Goal: Information Seeking & Learning: Check status

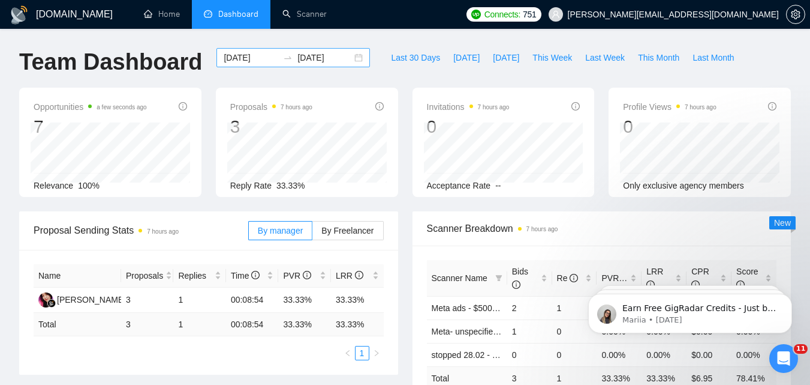
click at [257, 57] on input "[DATE]" at bounding box center [251, 57] width 55 height 13
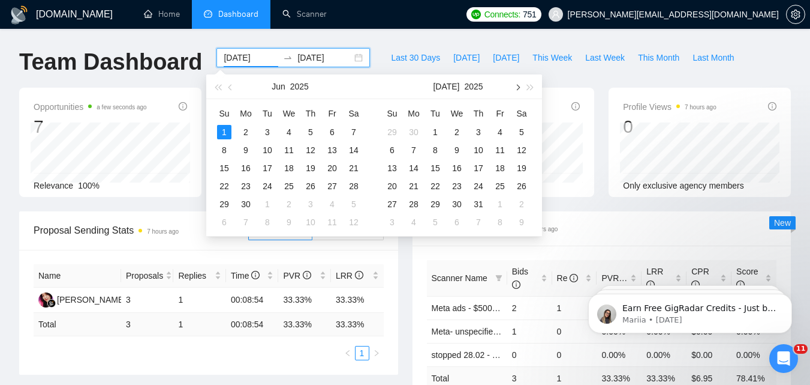
click at [517, 87] on span "button" at bounding box center [517, 87] width 6 height 6
type input "[DATE]"
click at [523, 187] on div "23" at bounding box center [522, 186] width 14 height 14
click at [523, 187] on table "Su Mo Tu We Th Fr Sa 27 28 29 30 31 1 2 3 4 5 6 7 8 9 10 11 12 13 14 15 16 17 1…" at bounding box center [457, 167] width 151 height 127
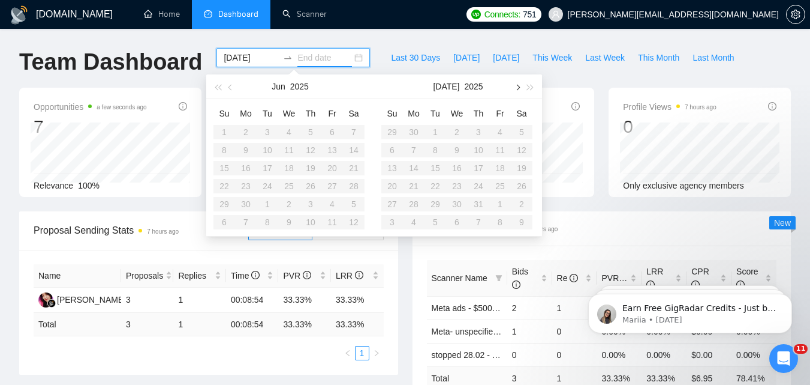
click at [518, 90] on button "button" at bounding box center [517, 86] width 13 height 24
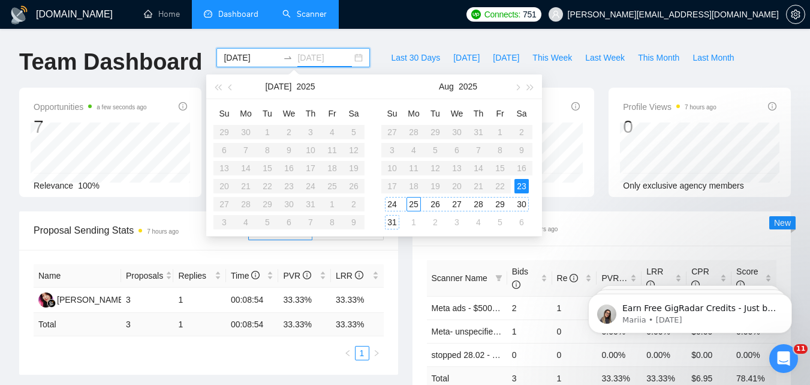
type input "[DATE]"
click at [520, 188] on div "23" at bounding box center [522, 186] width 14 height 14
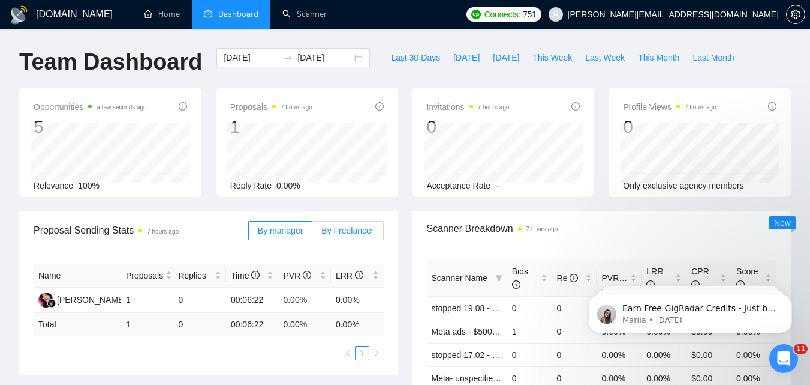
click at [325, 231] on span "By Freelancer" at bounding box center [348, 231] width 52 height 10
click at [313, 233] on input "By Freelancer" at bounding box center [313, 233] width 0 height 0
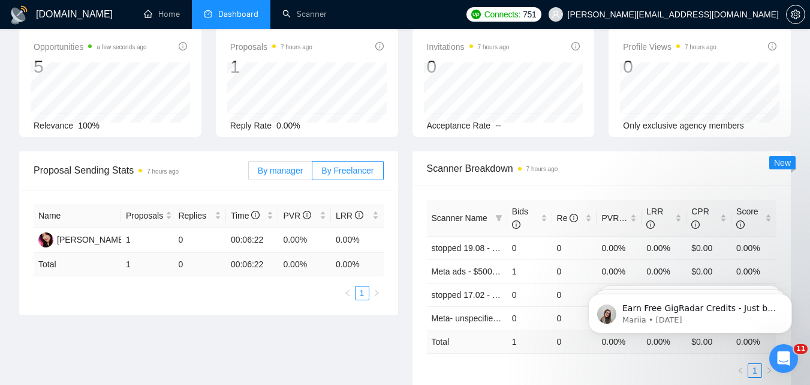
click at [299, 172] on span "By manager" at bounding box center [280, 171] width 45 height 10
click at [249, 173] on input "By manager" at bounding box center [249, 173] width 0 height 0
click at [359, 166] on span "By Freelancer" at bounding box center [348, 171] width 52 height 10
click at [313, 173] on input "By Freelancer" at bounding box center [313, 173] width 0 height 0
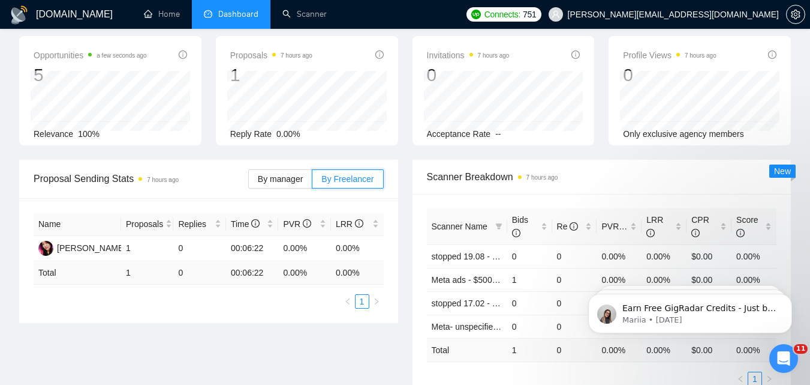
scroll to position [0, 0]
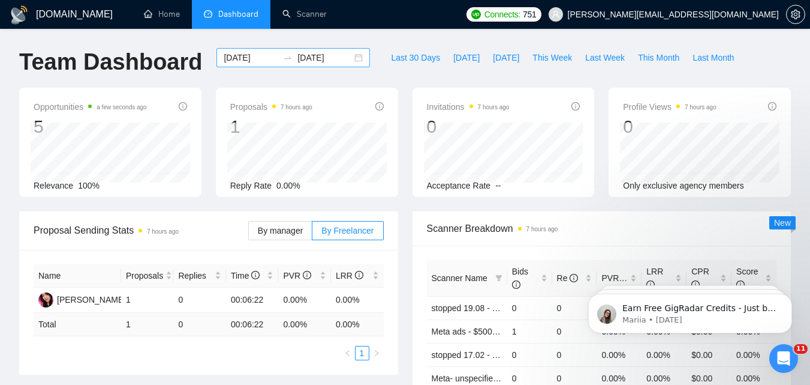
click at [249, 50] on div "[DATE] [DATE]" at bounding box center [294, 57] width 154 height 19
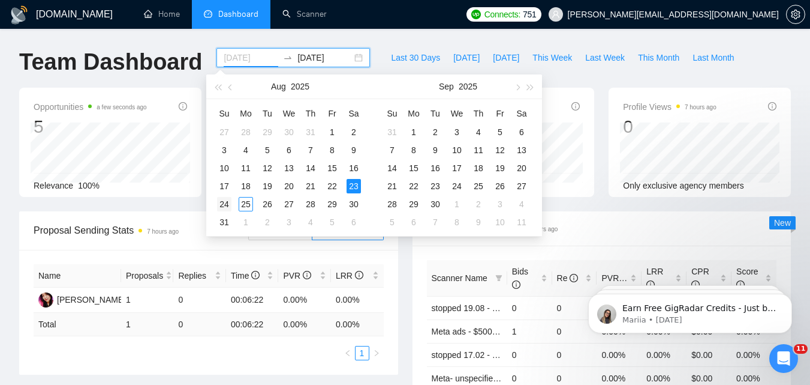
type input "[DATE]"
click at [224, 208] on div "24" at bounding box center [224, 204] width 14 height 14
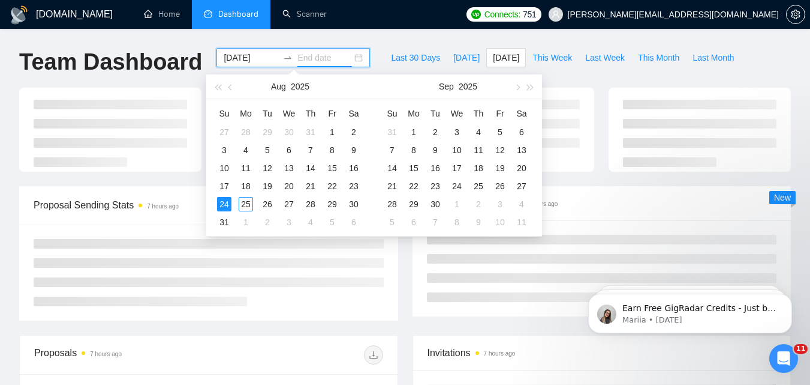
type input "[DATE]"
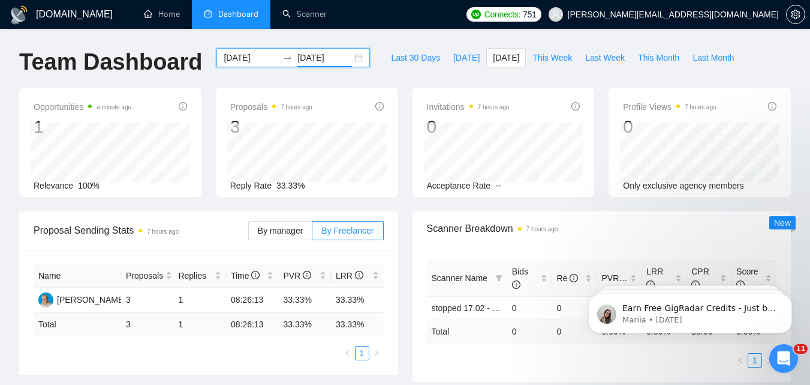
click at [256, 55] on input "[DATE]" at bounding box center [251, 57] width 55 height 13
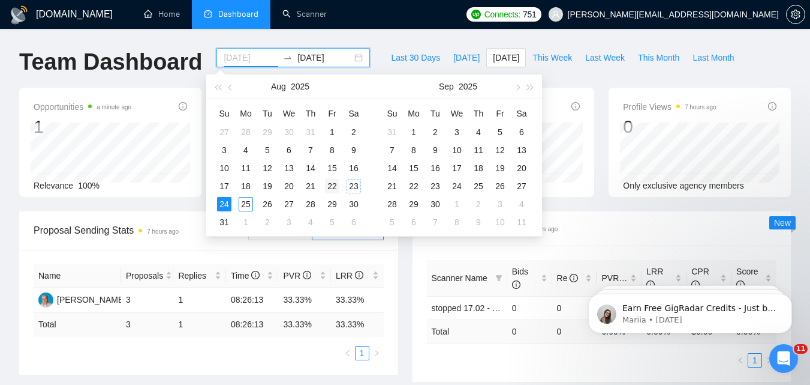
type input "[DATE]"
click at [332, 181] on div "22" at bounding box center [332, 186] width 14 height 14
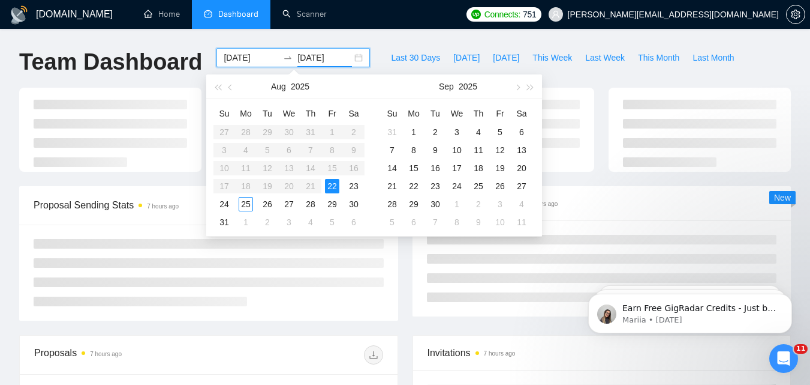
type input "[DATE]"
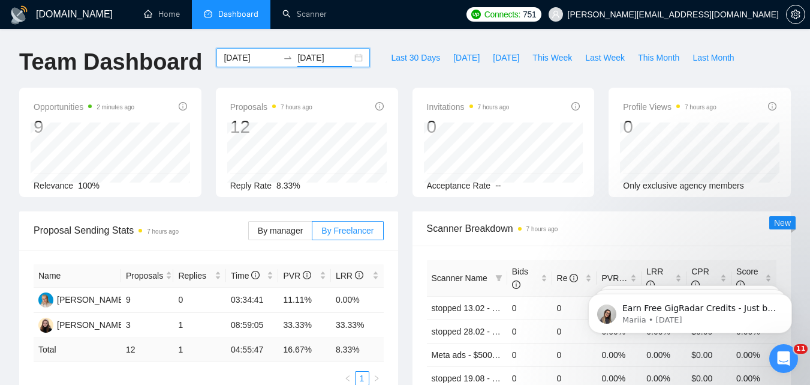
click at [258, 61] on input "[DATE]" at bounding box center [251, 57] width 55 height 13
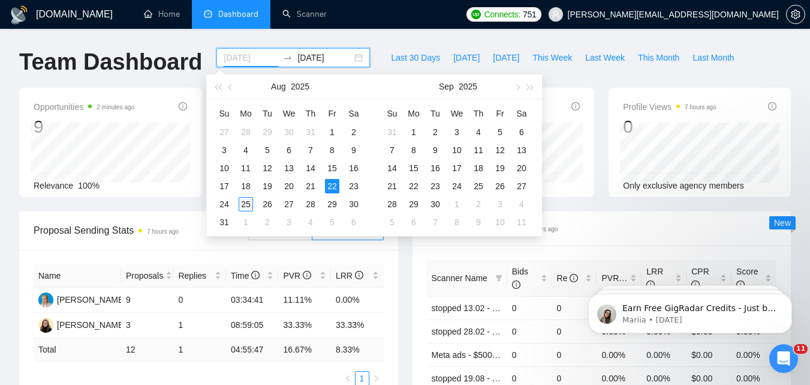
type input "[DATE]"
click at [244, 202] on div "25" at bounding box center [246, 204] width 14 height 14
type input "[DATE]"
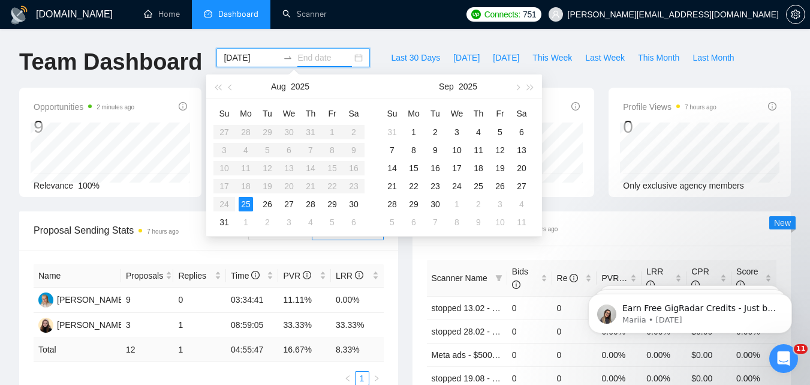
type input "[DATE]"
click at [254, 52] on input "[DATE]" at bounding box center [251, 57] width 55 height 13
type input "[DATE]"
drag, startPoint x: 243, startPoint y: 188, endPoint x: 248, endPoint y: 202, distance: 15.4
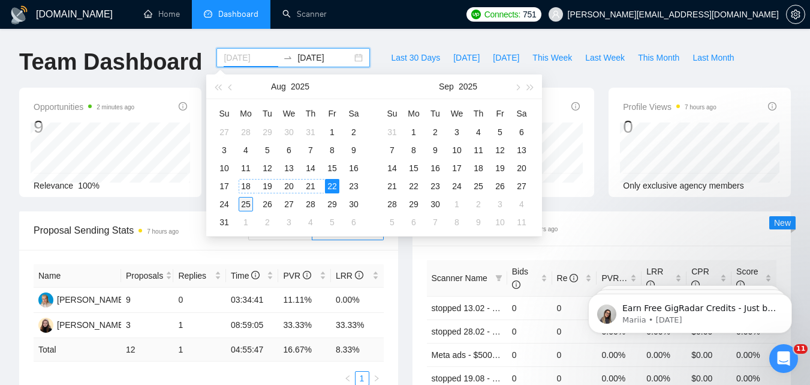
click at [243, 188] on div "18" at bounding box center [246, 186] width 14 height 14
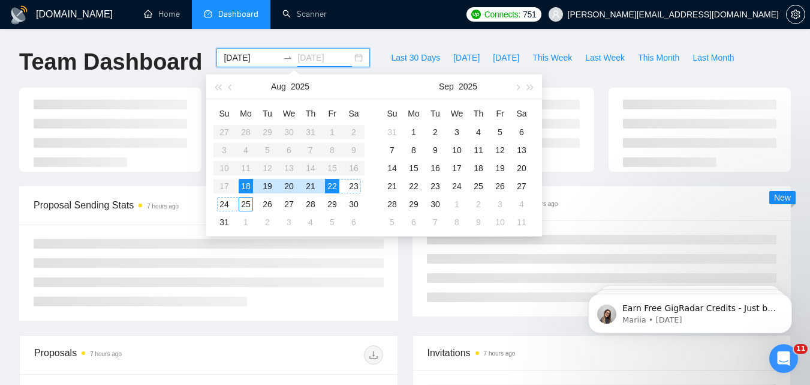
type input "[DATE]"
drag, startPoint x: 248, startPoint y: 202, endPoint x: 266, endPoint y: 266, distance: 66.5
click at [248, 203] on div "25" at bounding box center [246, 204] width 14 height 14
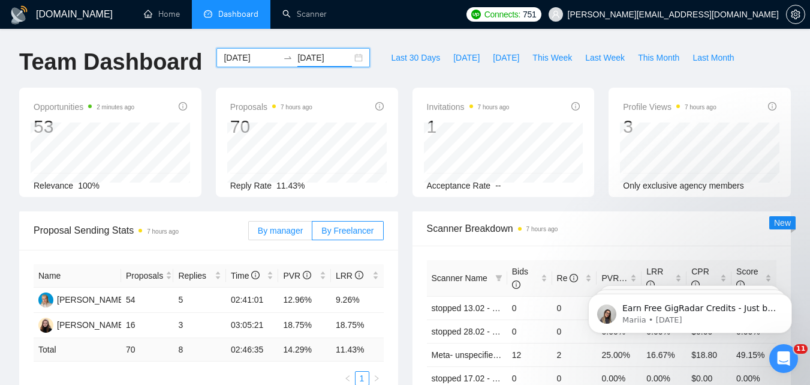
click at [280, 231] on span "By manager" at bounding box center [280, 231] width 45 height 10
click at [249, 233] on input "By manager" at bounding box center [249, 233] width 0 height 0
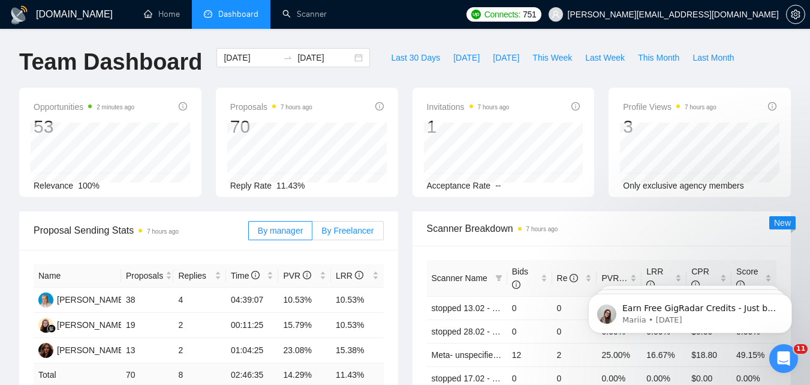
click at [353, 236] on label "By Freelancer" at bounding box center [348, 230] width 71 height 19
click at [313, 233] on input "By Freelancer" at bounding box center [313, 233] width 0 height 0
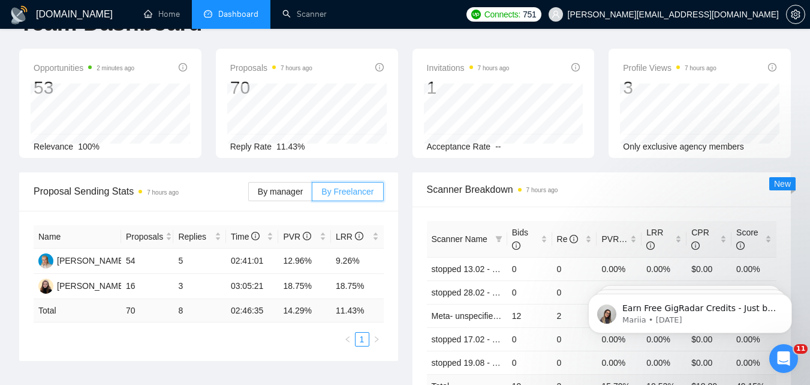
scroll to position [60, 0]
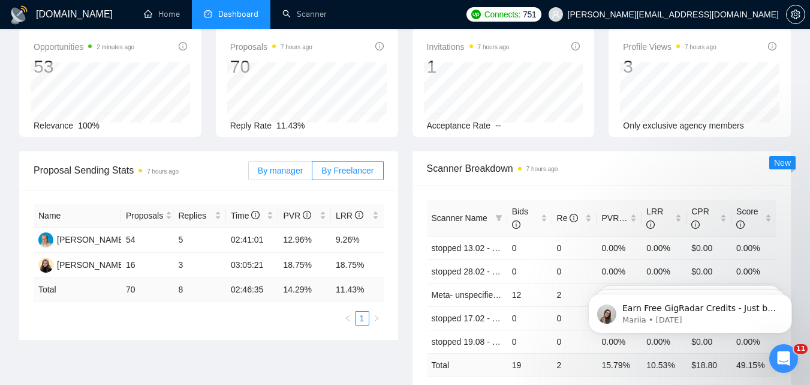
click at [280, 175] on span "By manager" at bounding box center [280, 171] width 45 height 10
click at [249, 173] on input "By manager" at bounding box center [249, 173] width 0 height 0
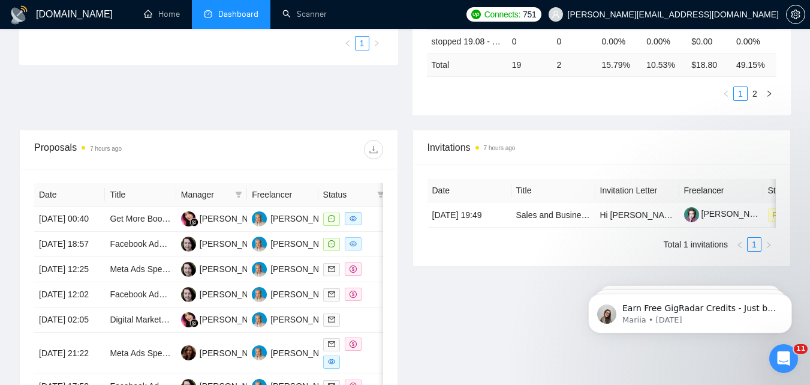
scroll to position [420, 0]
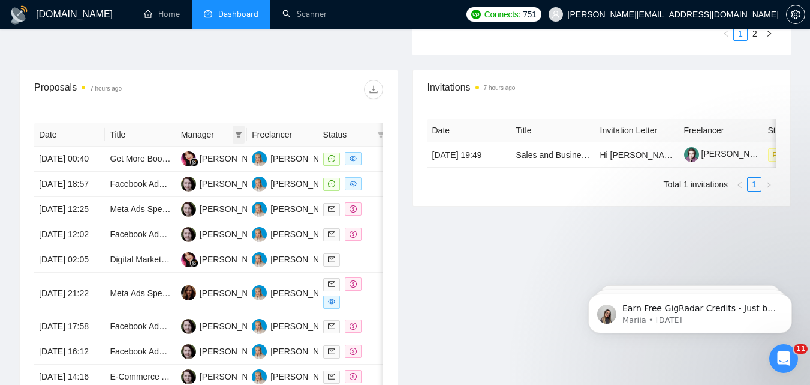
click at [239, 135] on icon "filter" at bounding box center [238, 134] width 7 height 7
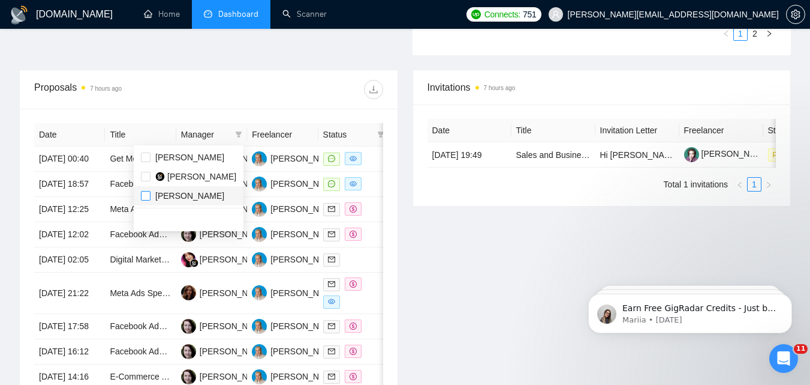
click at [145, 195] on input "checkbox" at bounding box center [146, 196] width 10 height 10
checkbox input "true"
click at [221, 109] on div "Date Title Manager Freelancer Status [DATE] 00:40 Get More Bookings for a Short…" at bounding box center [209, 281] width 378 height 344
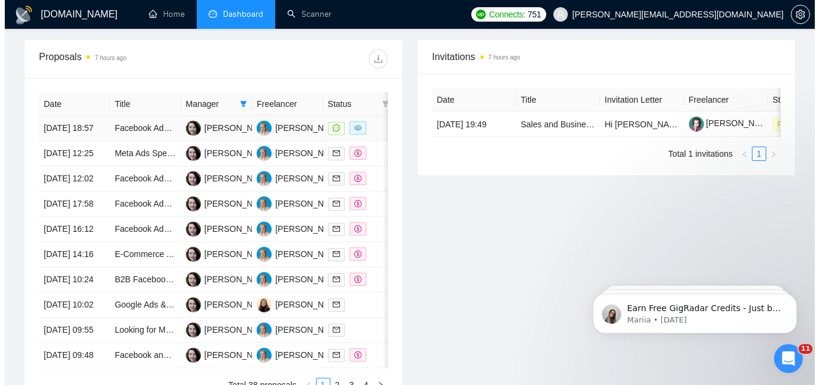
scroll to position [480, 0]
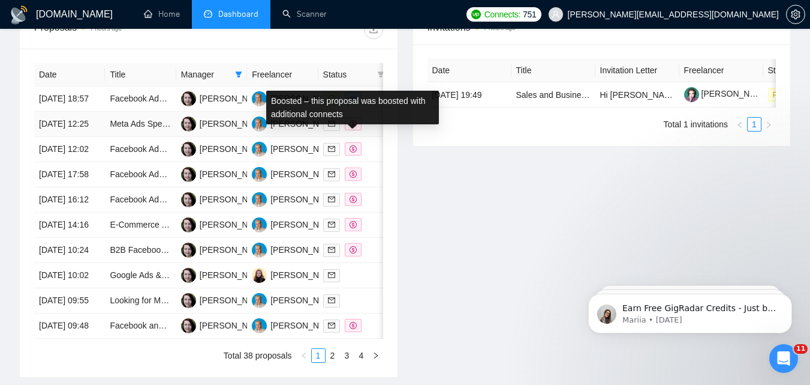
click at [376, 131] on div at bounding box center [353, 124] width 61 height 14
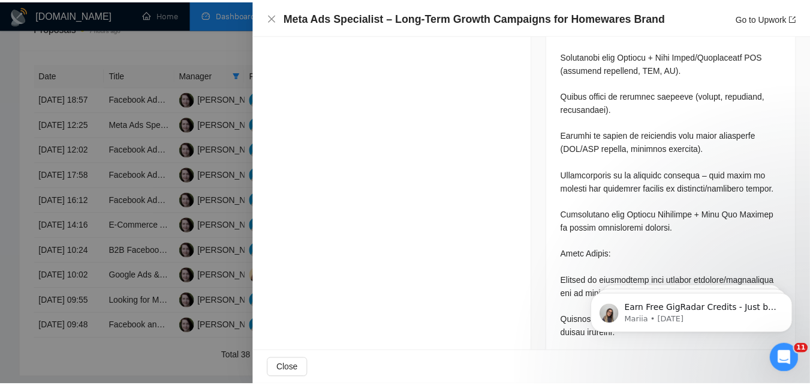
scroll to position [720, 0]
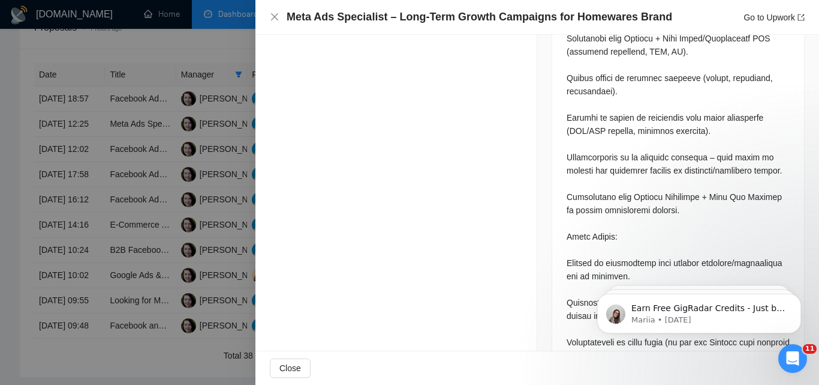
click at [162, 187] on div at bounding box center [409, 192] width 819 height 385
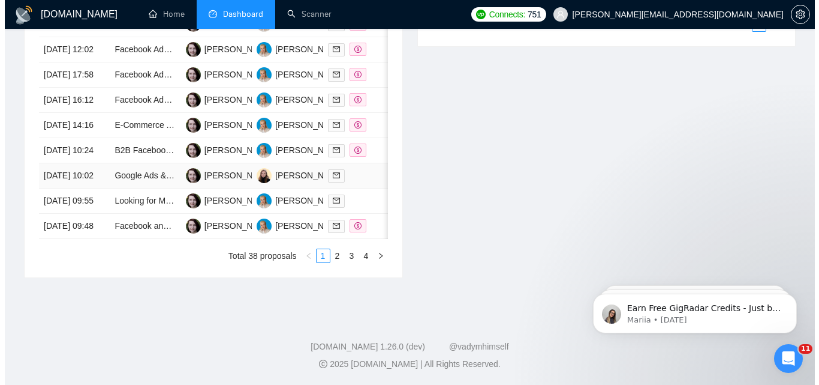
scroll to position [600, 0]
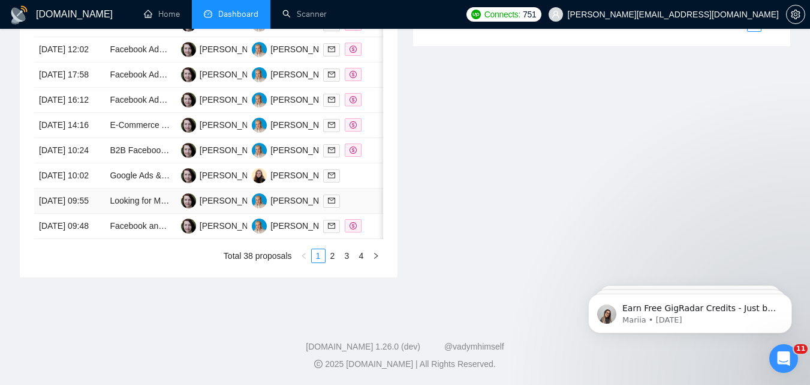
click at [371, 208] on div at bounding box center [353, 201] width 61 height 14
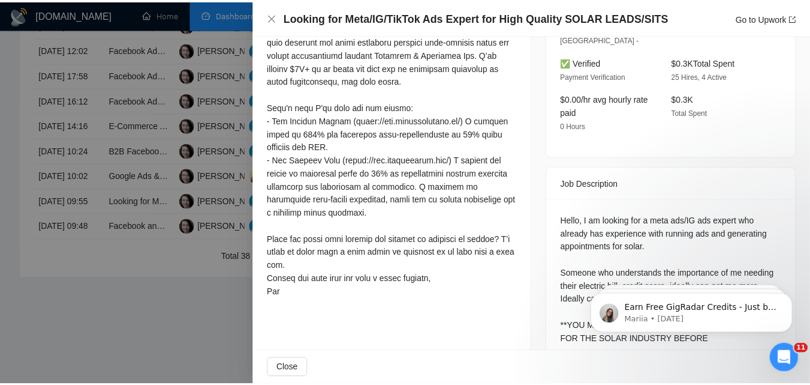
scroll to position [368, 0]
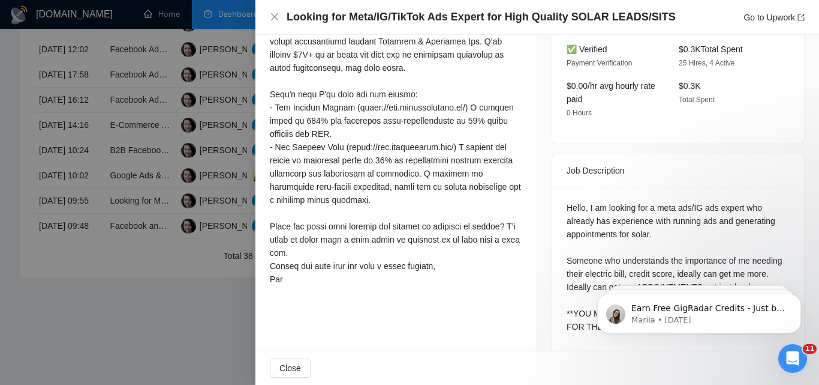
drag, startPoint x: 819, startPoint y: 262, endPoint x: 226, endPoint y: 4, distance: 646.9
click at [144, 257] on div at bounding box center [409, 192] width 819 height 385
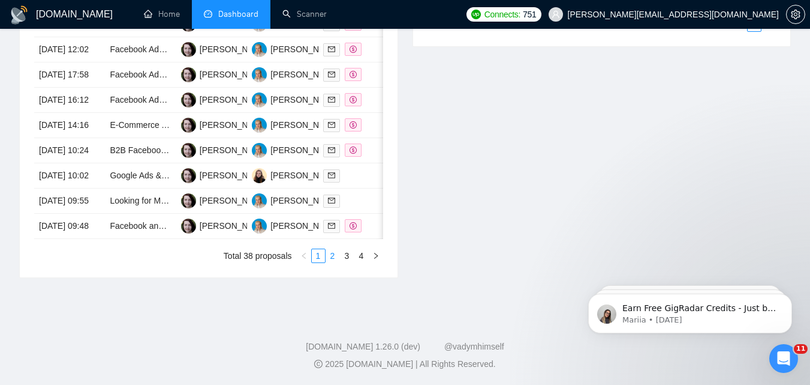
click at [334, 262] on link "2" at bounding box center [332, 255] width 13 height 13
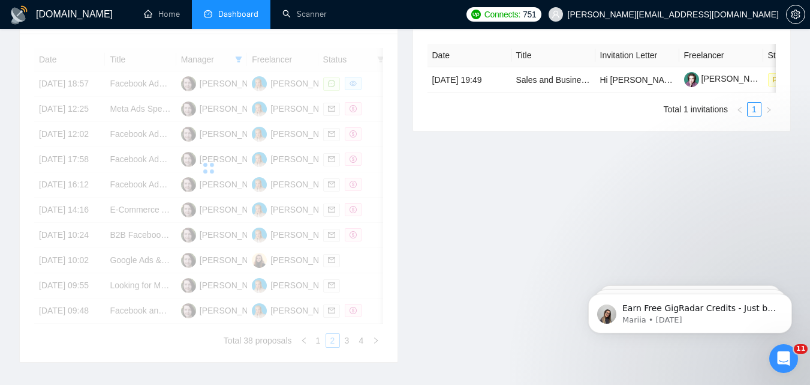
scroll to position [480, 0]
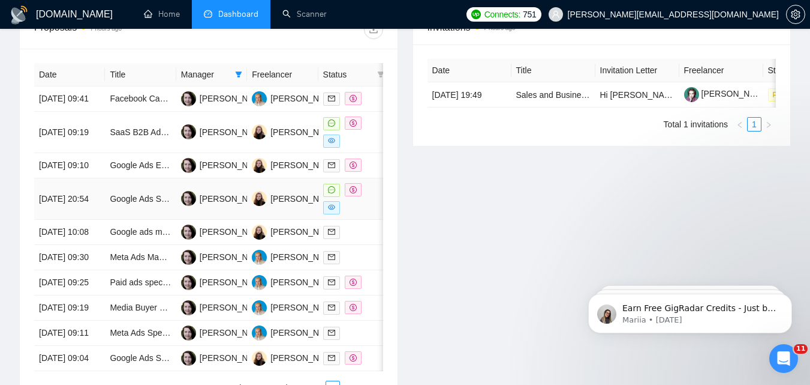
click at [374, 214] on div at bounding box center [353, 198] width 61 height 31
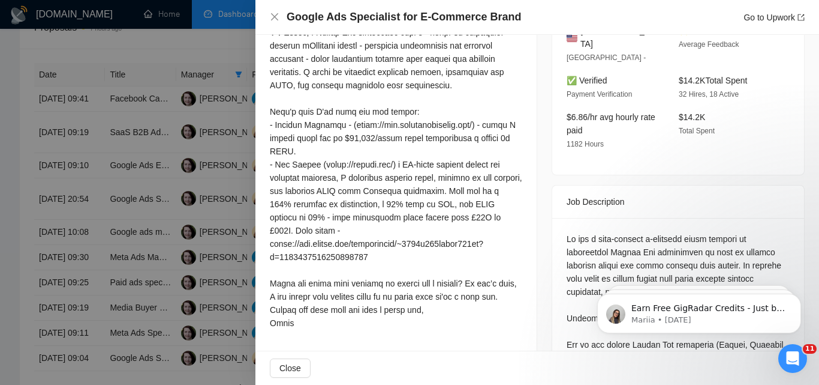
click at [196, 240] on div at bounding box center [409, 192] width 819 height 385
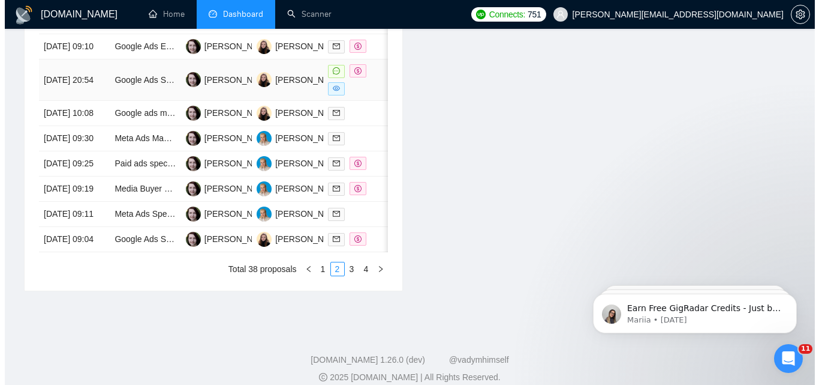
scroll to position [600, 0]
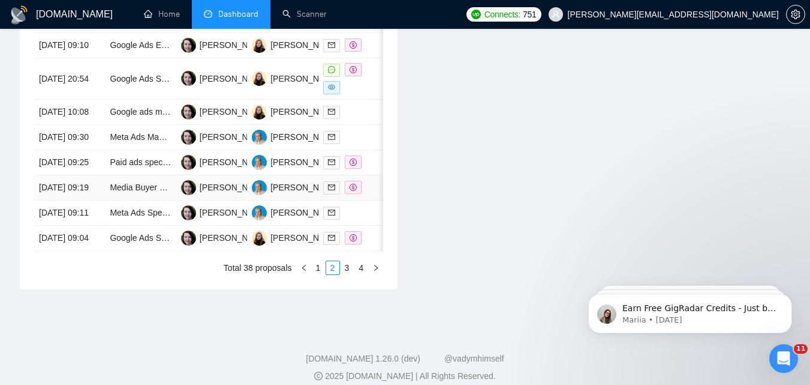
click at [378, 200] on td at bounding box center [354, 187] width 71 height 25
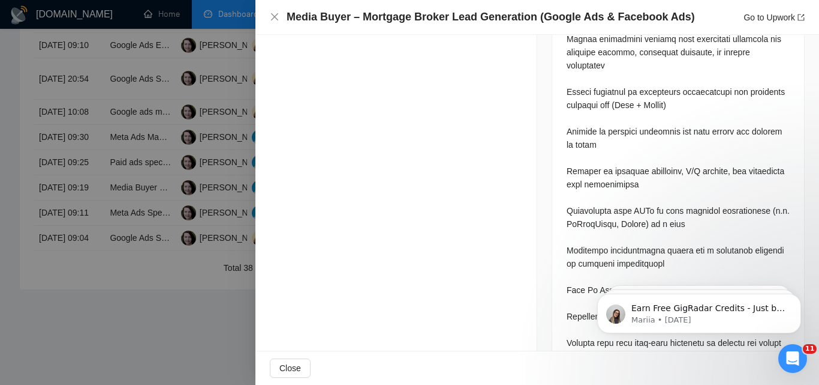
scroll to position [1088, 0]
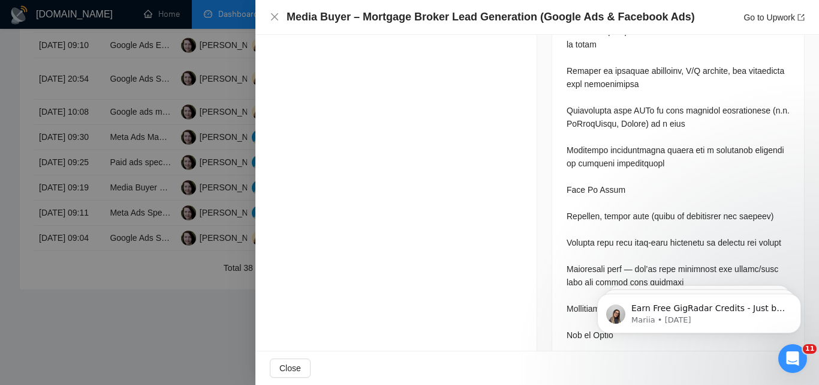
click at [131, 242] on div at bounding box center [409, 192] width 819 height 385
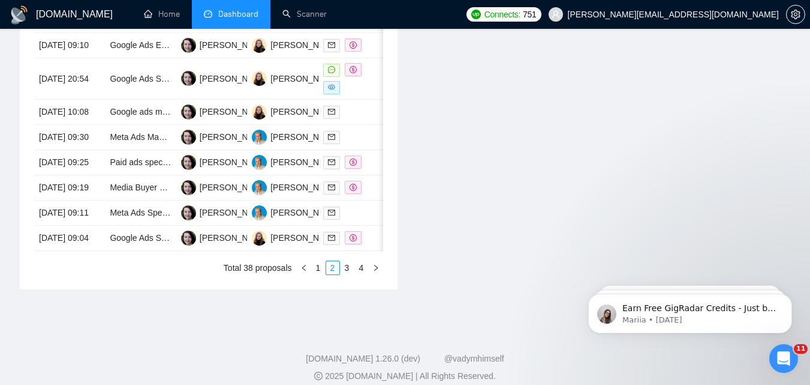
click at [385, 275] on div "Date Title Manager Freelancer Status [DATE] 09:41 Facebook Campaign for Land Cl…" at bounding box center [209, 109] width 378 height 361
click at [368, 226] on td at bounding box center [354, 212] width 71 height 25
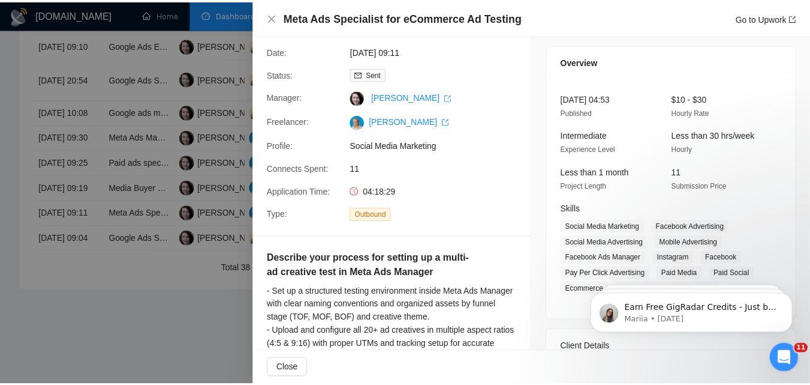
scroll to position [0, 0]
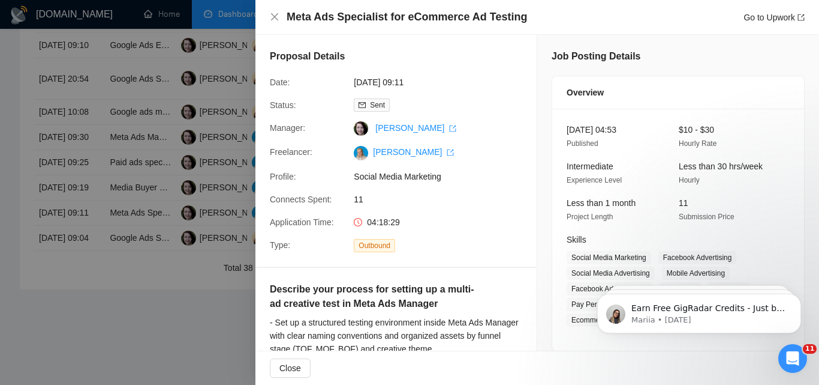
click at [175, 196] on div at bounding box center [409, 192] width 819 height 385
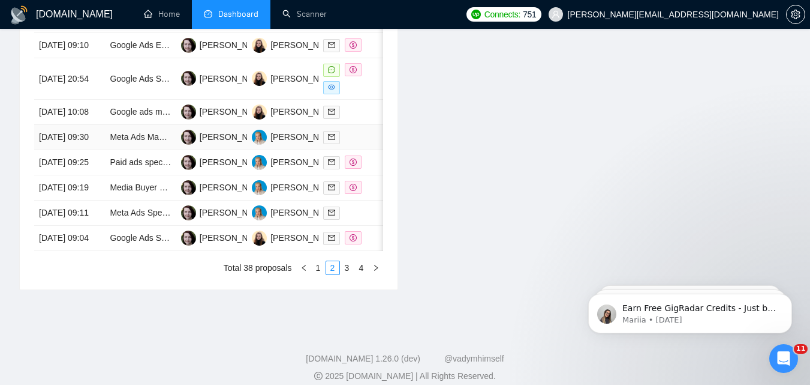
click at [361, 144] on div at bounding box center [353, 137] width 61 height 14
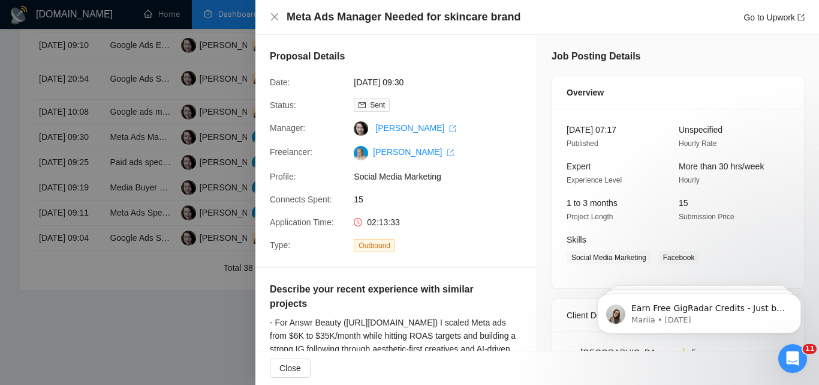
click at [203, 166] on div at bounding box center [409, 192] width 819 height 385
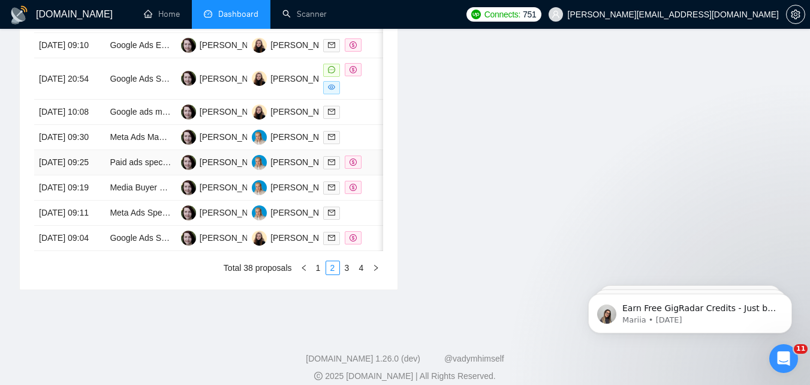
click at [364, 169] on div at bounding box center [353, 162] width 61 height 14
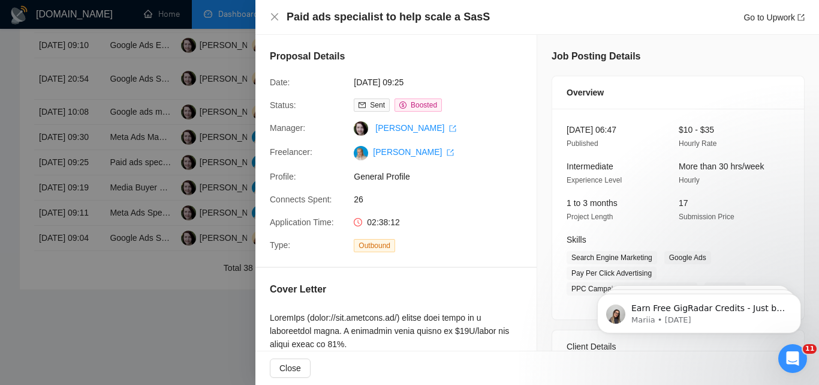
click at [192, 181] on div at bounding box center [409, 192] width 819 height 385
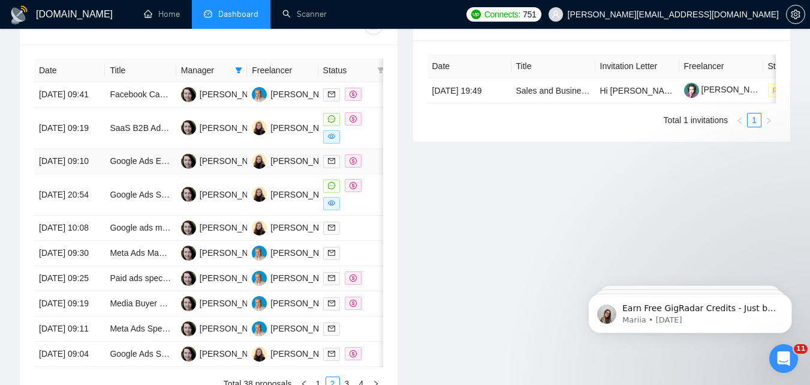
scroll to position [480, 0]
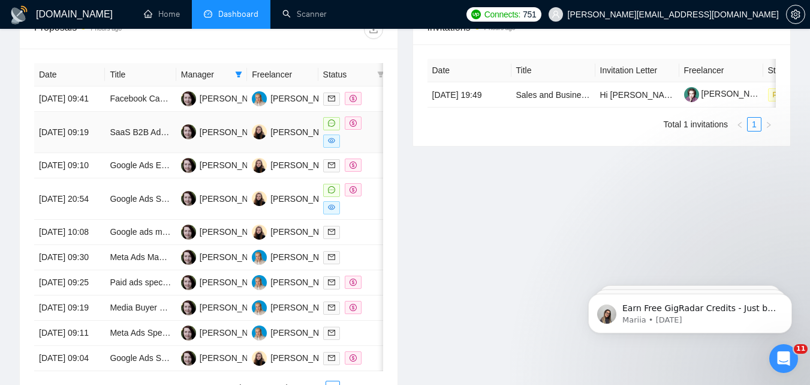
click at [374, 148] on div at bounding box center [353, 131] width 61 height 31
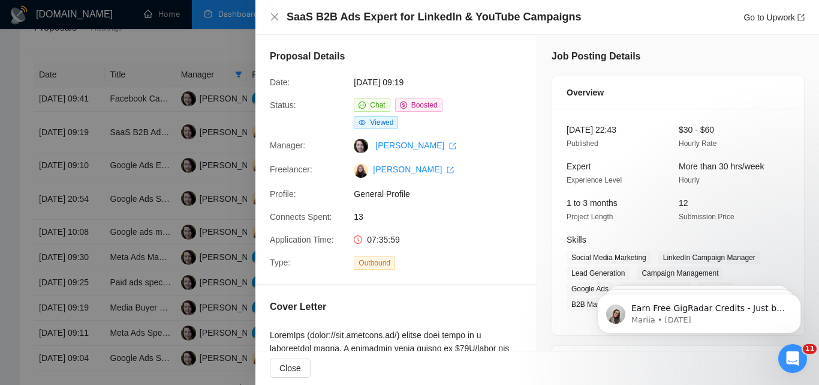
click at [183, 188] on div at bounding box center [409, 192] width 819 height 385
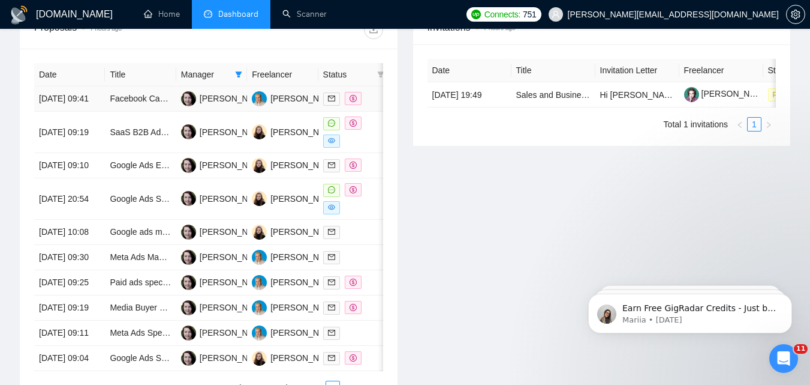
click at [369, 112] on td at bounding box center [354, 98] width 71 height 25
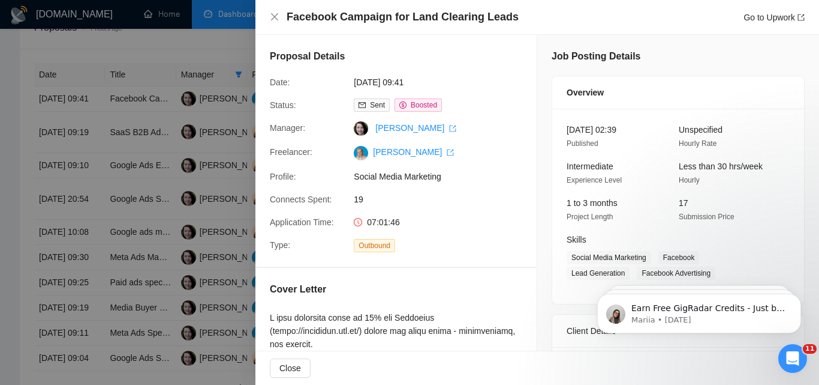
click at [176, 160] on div at bounding box center [409, 192] width 819 height 385
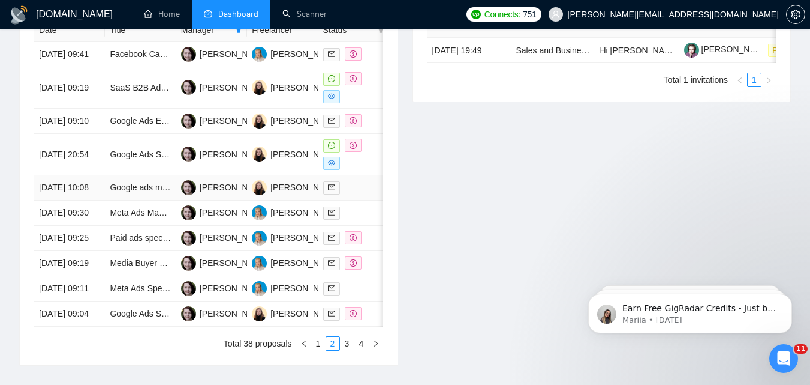
scroll to position [711, 0]
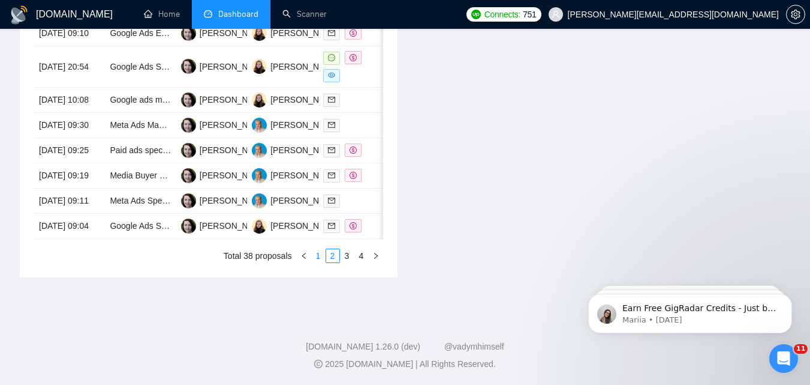
click at [321, 262] on li "1" at bounding box center [318, 255] width 14 height 14
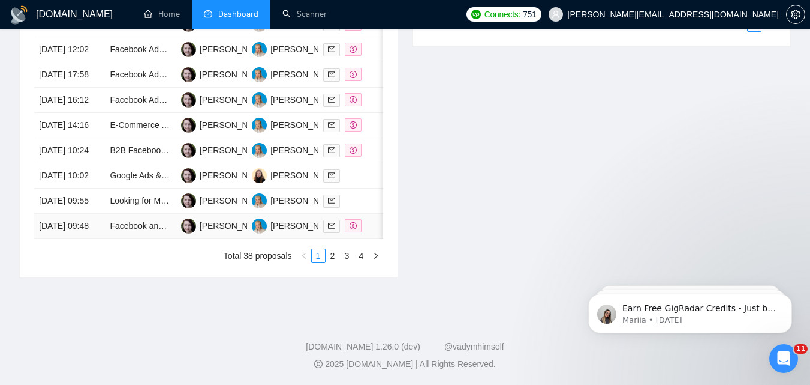
scroll to position [642, 0]
click at [365, 214] on td at bounding box center [354, 200] width 71 height 25
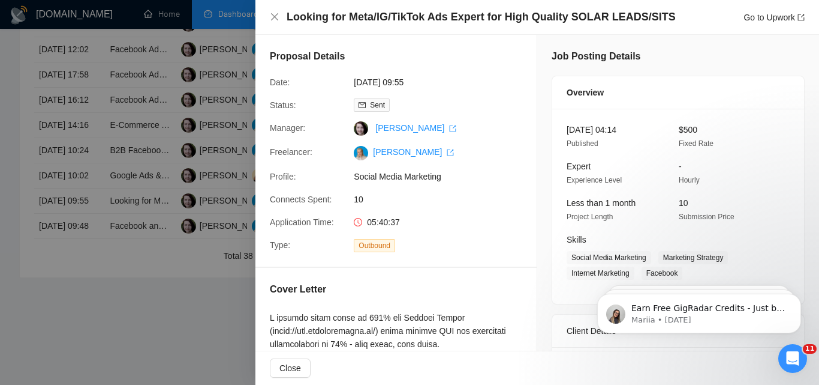
click at [189, 217] on div at bounding box center [409, 192] width 819 height 385
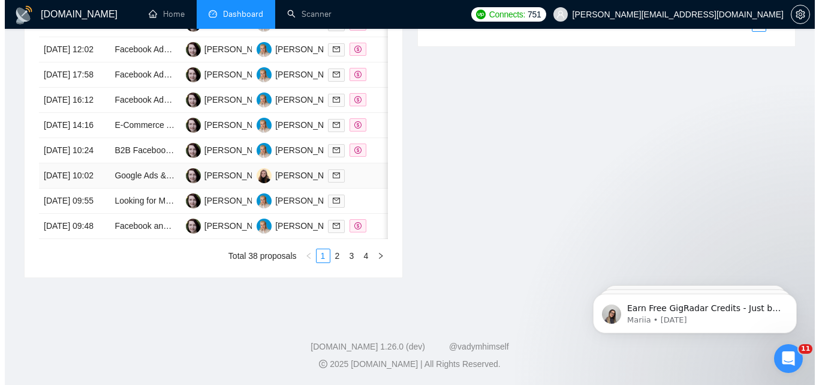
scroll to position [582, 0]
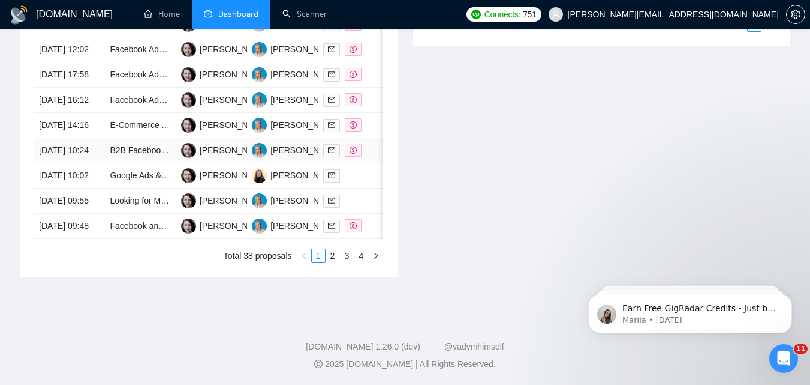
click at [371, 157] on div at bounding box center [353, 150] width 61 height 14
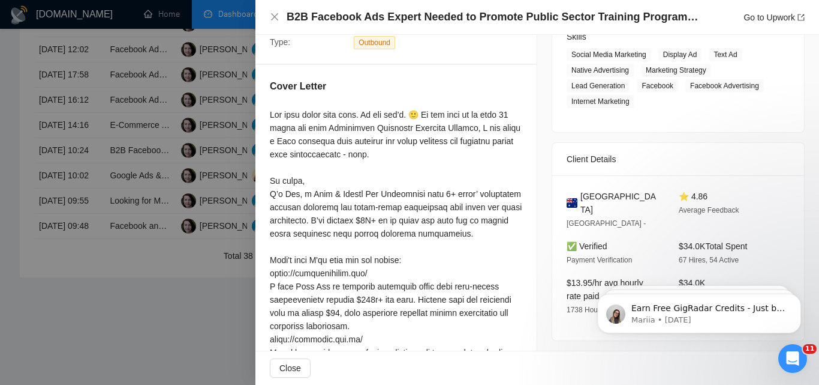
scroll to position [180, 0]
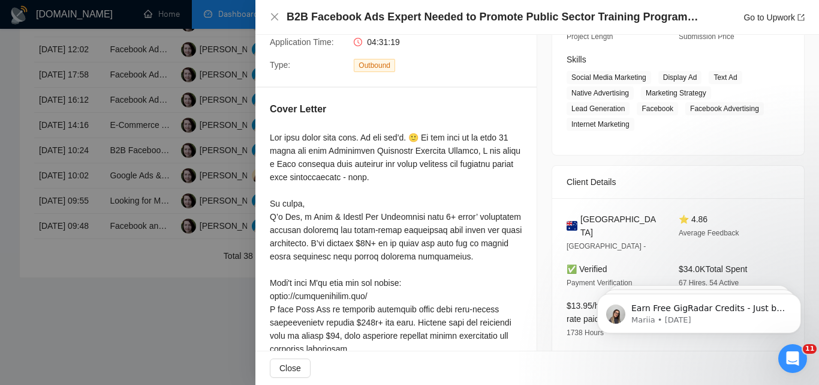
click at [174, 232] on div at bounding box center [409, 192] width 819 height 385
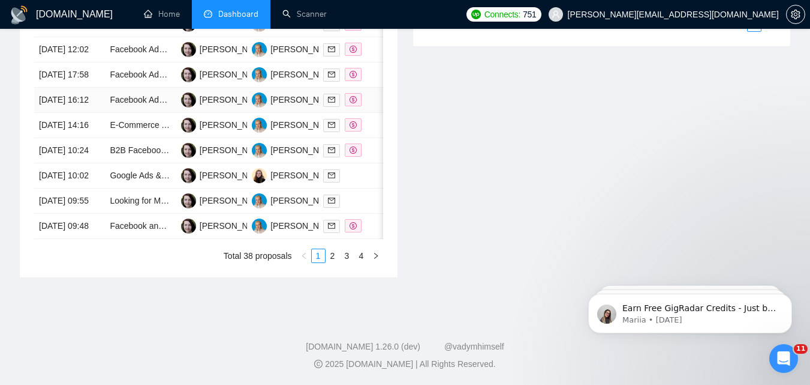
click at [370, 113] on td at bounding box center [354, 100] width 71 height 25
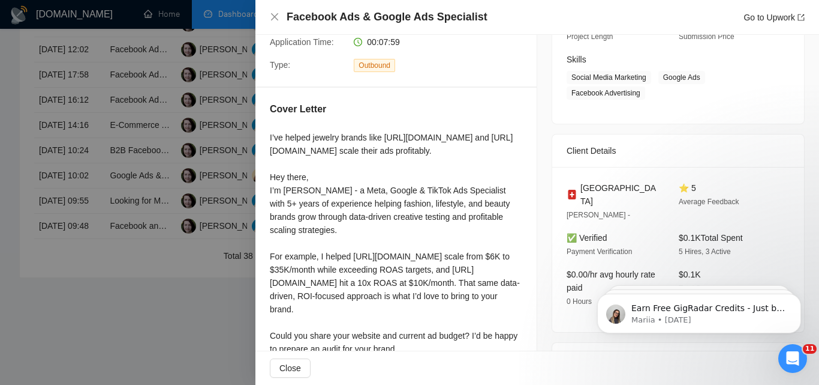
click at [205, 195] on div at bounding box center [409, 192] width 819 height 385
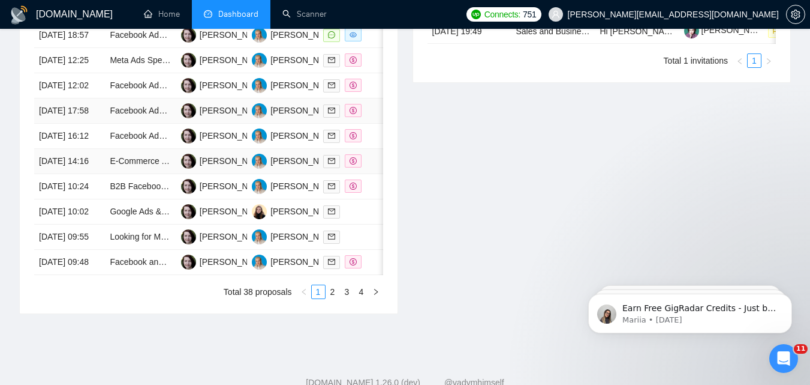
scroll to position [523, 0]
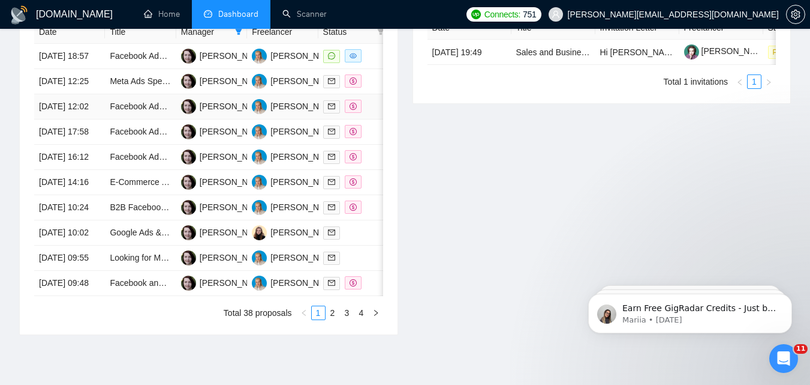
click at [369, 119] on td at bounding box center [354, 106] width 71 height 25
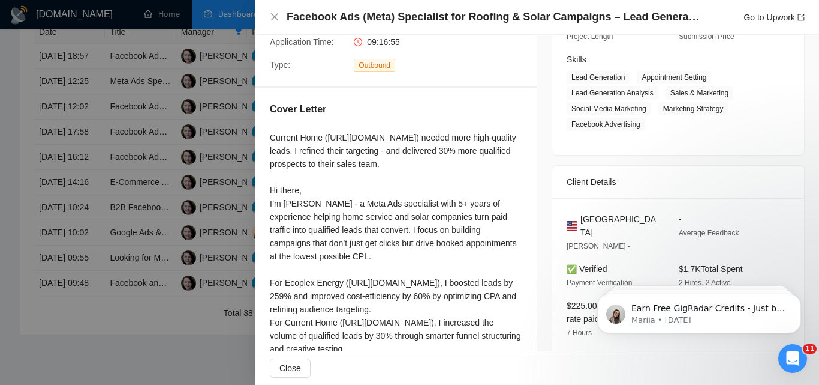
click at [217, 173] on div at bounding box center [409, 192] width 819 height 385
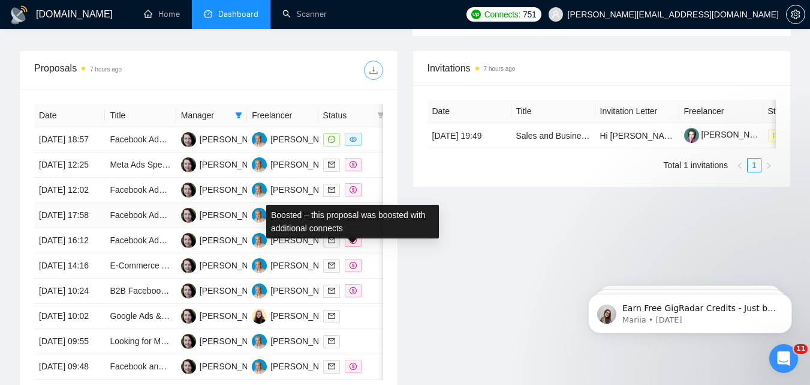
scroll to position [343, 0]
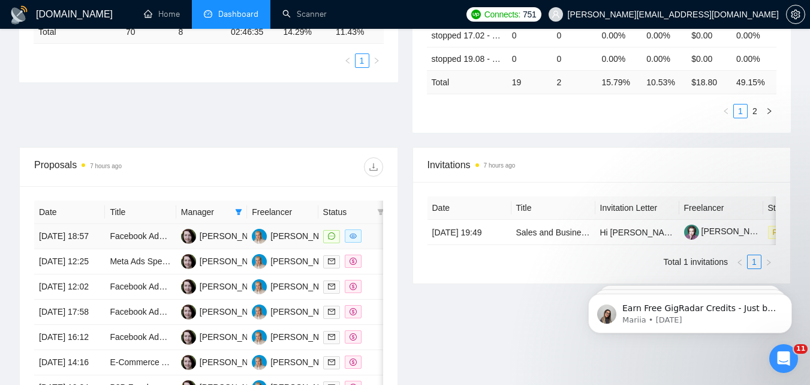
click at [375, 249] on td at bounding box center [354, 236] width 71 height 25
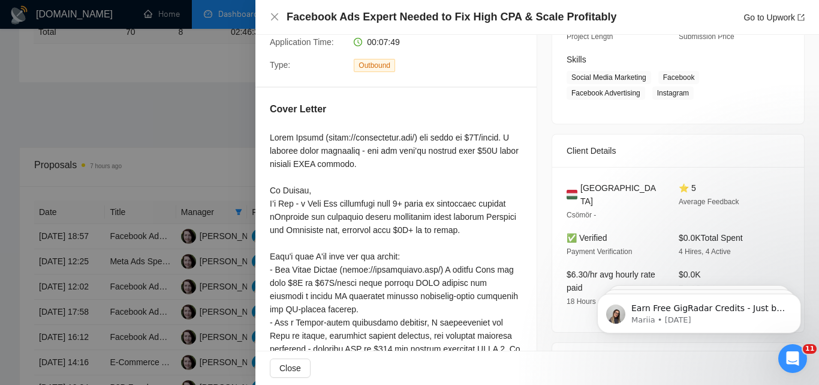
click at [202, 214] on div at bounding box center [409, 192] width 819 height 385
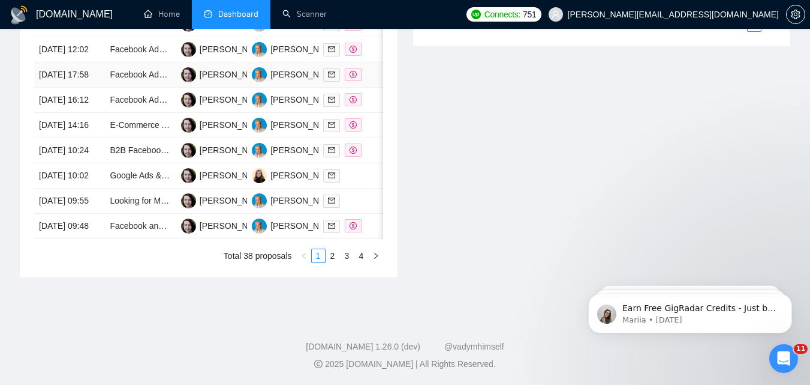
scroll to position [702, 0]
click at [329, 257] on link "2" at bounding box center [332, 255] width 13 height 13
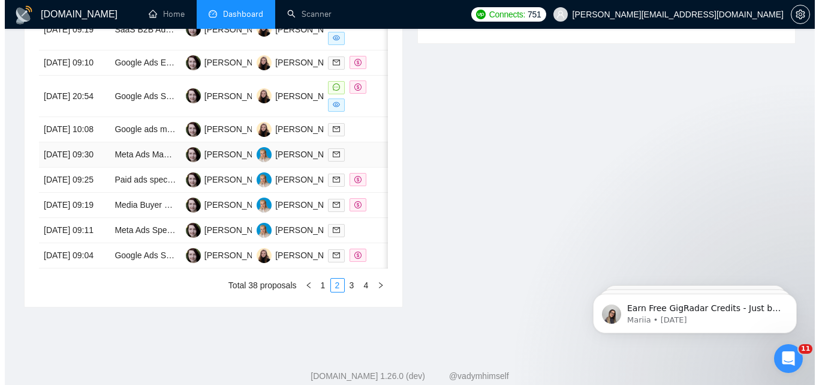
scroll to position [523, 0]
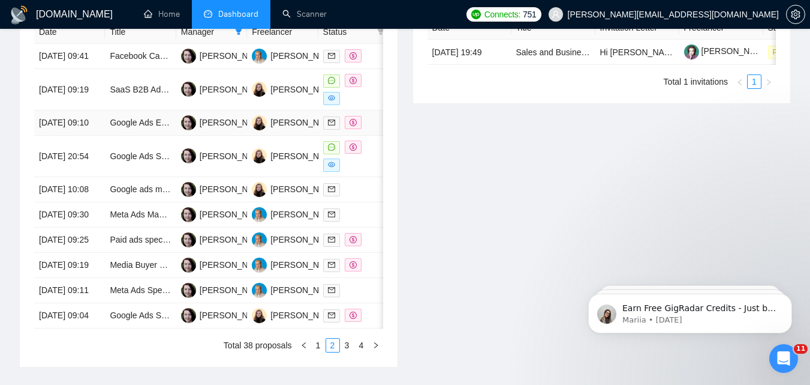
click at [371, 122] on td at bounding box center [354, 122] width 71 height 25
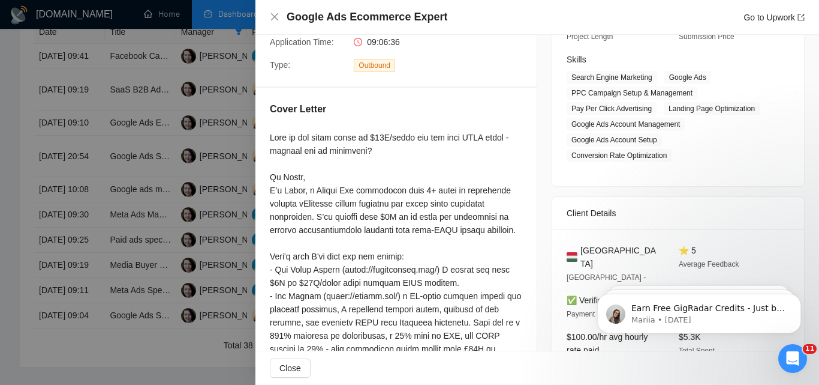
click at [199, 208] on div at bounding box center [409, 192] width 819 height 385
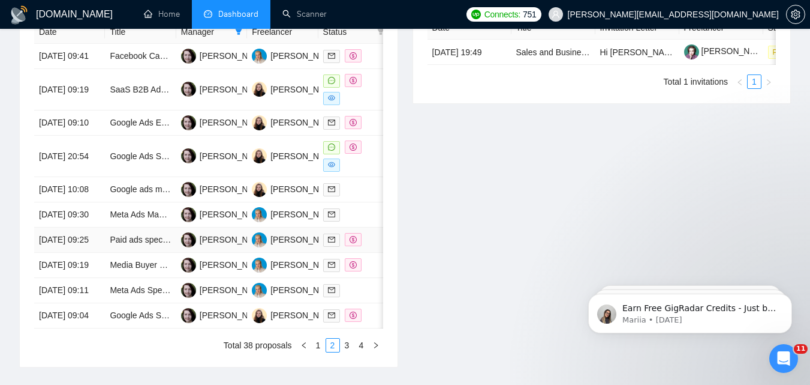
click at [371, 253] on td at bounding box center [354, 239] width 71 height 25
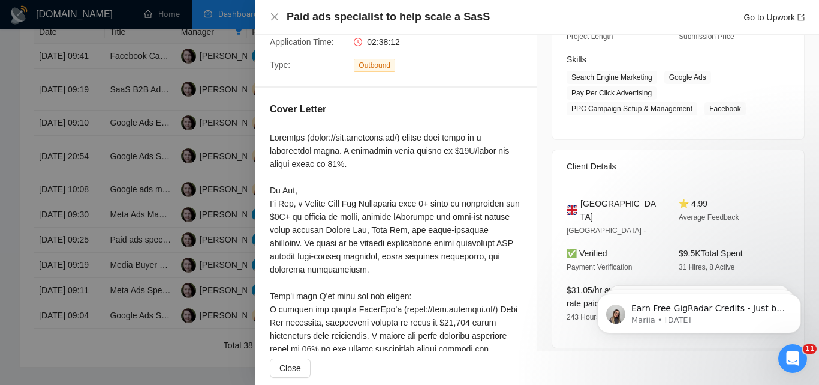
click at [190, 235] on div at bounding box center [409, 192] width 819 height 385
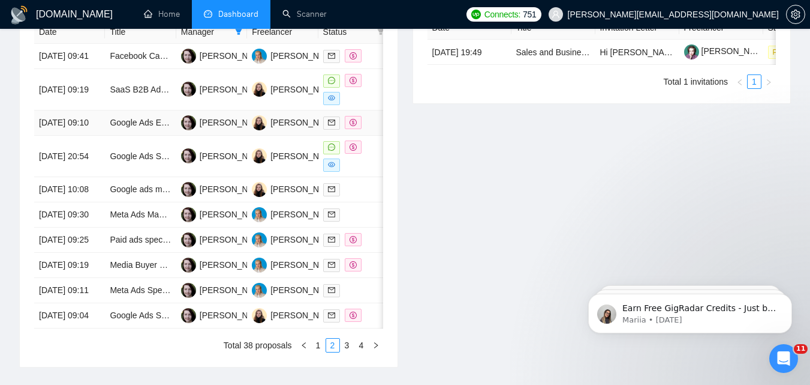
click at [376, 130] on div at bounding box center [353, 123] width 61 height 14
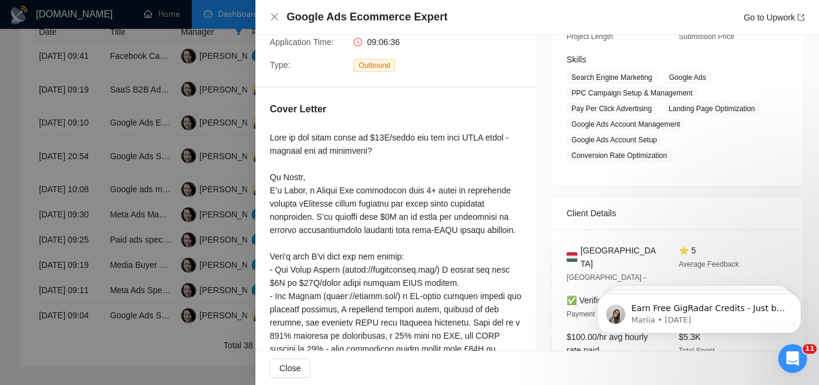
click at [133, 177] on div at bounding box center [409, 192] width 819 height 385
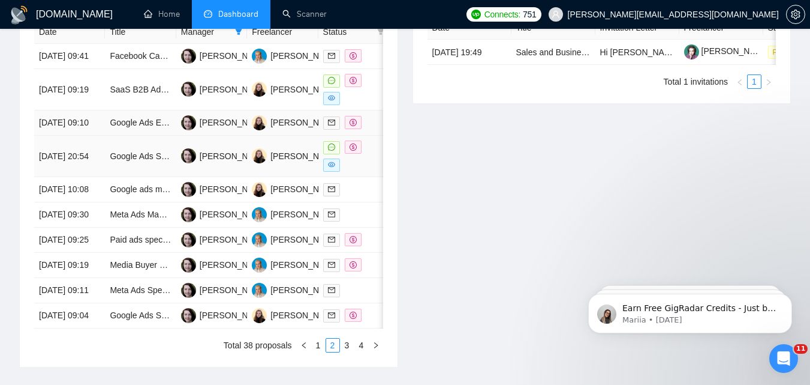
click at [373, 170] on div at bounding box center [353, 155] width 61 height 31
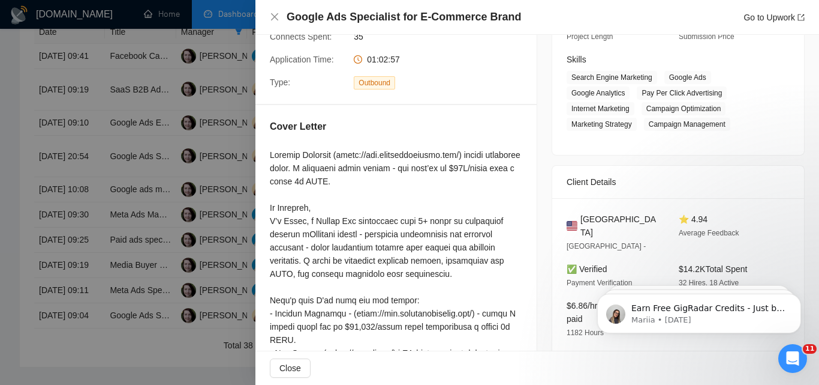
click at [205, 173] on div at bounding box center [409, 192] width 819 height 385
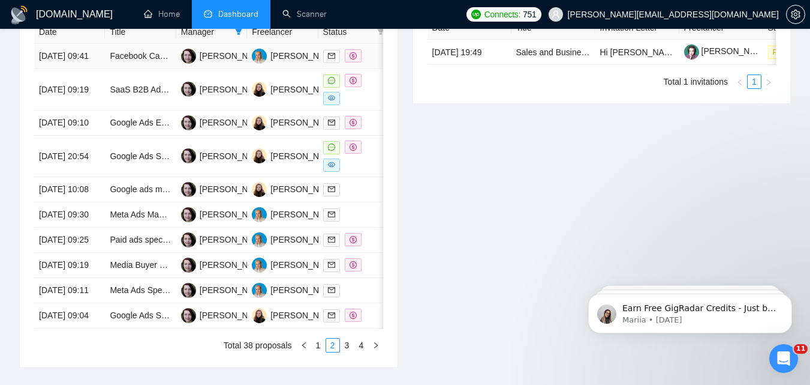
click at [371, 69] on td at bounding box center [354, 56] width 71 height 25
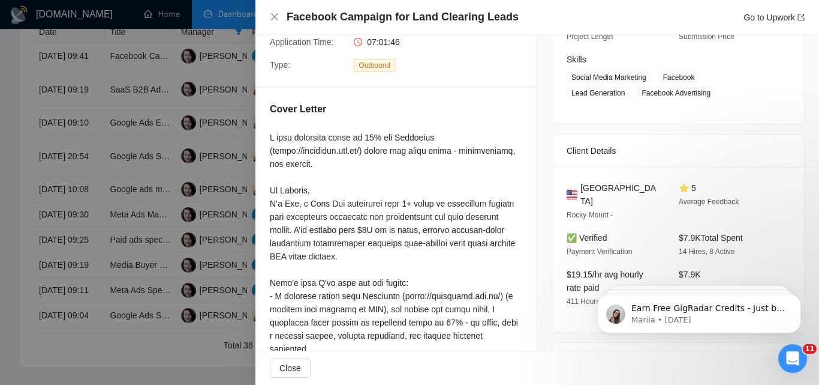
click at [142, 151] on div at bounding box center [409, 192] width 819 height 385
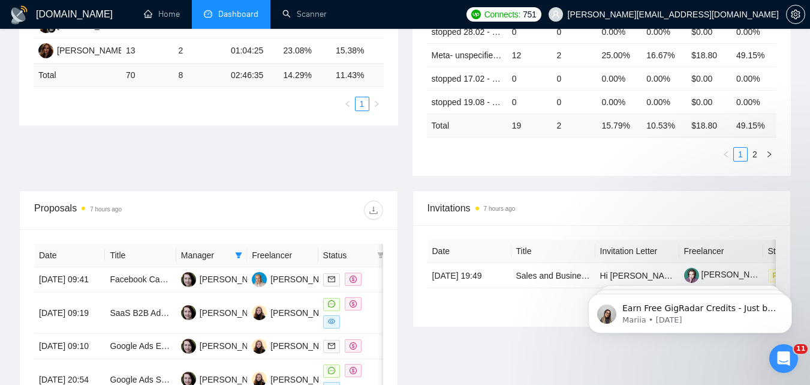
scroll to position [283, 0]
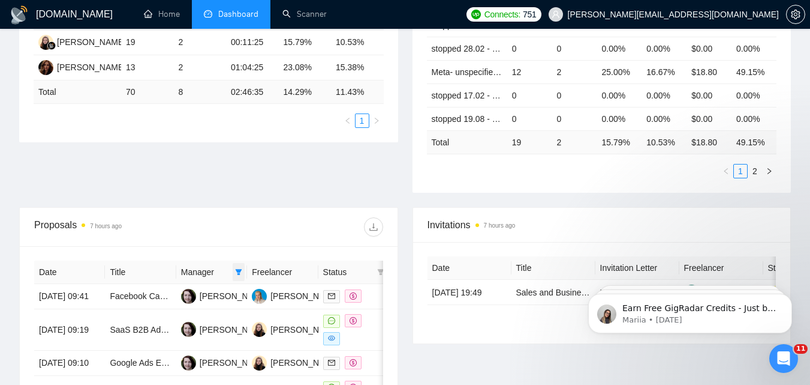
click at [235, 270] on span at bounding box center [239, 272] width 12 height 18
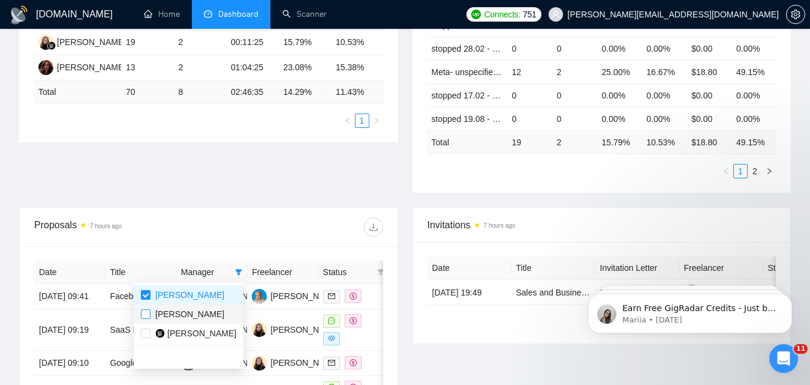
click at [145, 313] on input "checkbox" at bounding box center [146, 314] width 10 height 10
checkbox input "true"
drag, startPoint x: 145, startPoint y: 293, endPoint x: 178, endPoint y: 231, distance: 70.0
click at [145, 292] on input "checkbox" at bounding box center [146, 295] width 10 height 10
checkbox input "false"
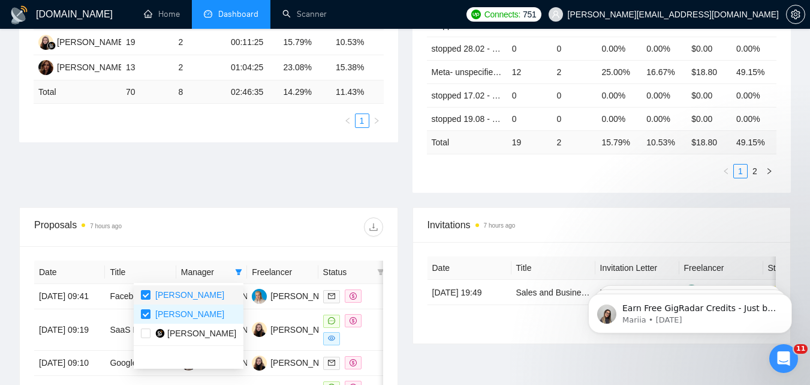
click at [178, 230] on div "Proposals 7 hours ago" at bounding box center [121, 226] width 175 height 19
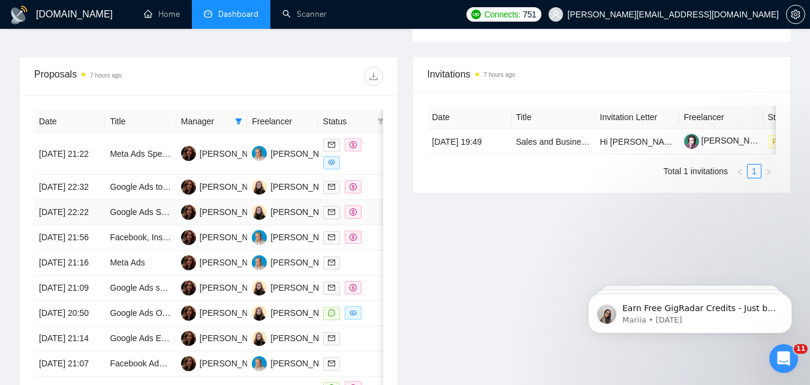
scroll to position [463, 0]
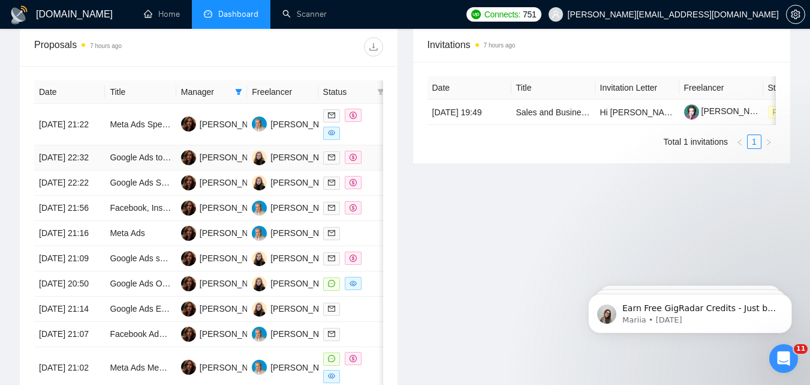
click at [375, 155] on div at bounding box center [353, 158] width 61 height 14
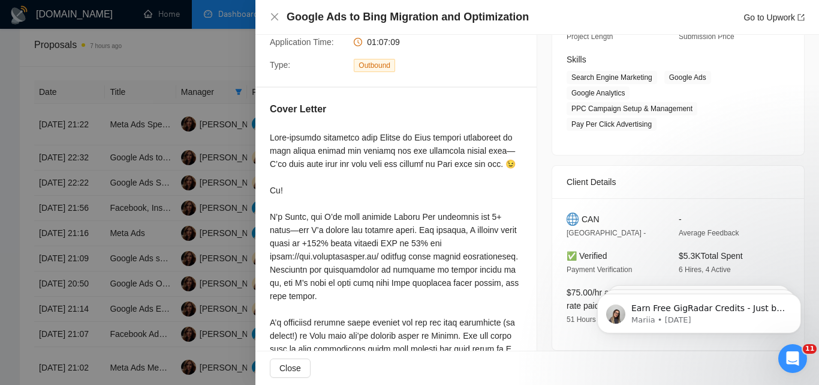
click at [191, 191] on div at bounding box center [409, 192] width 819 height 385
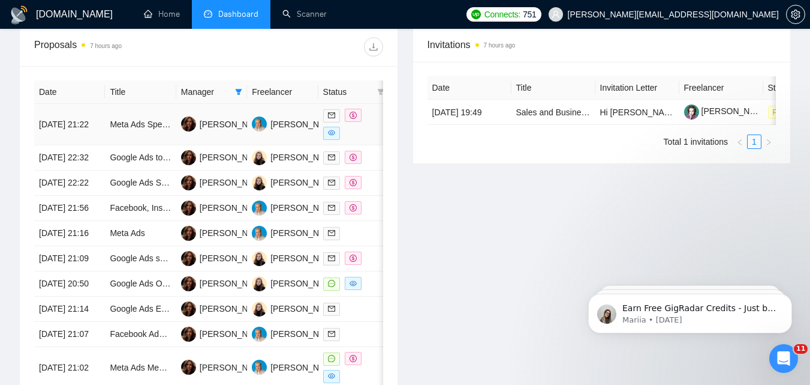
click at [370, 121] on div at bounding box center [353, 124] width 61 height 31
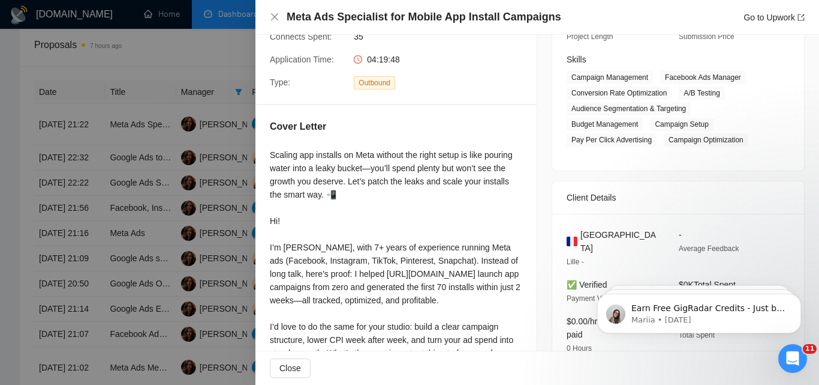
click at [137, 182] on div at bounding box center [409, 192] width 819 height 385
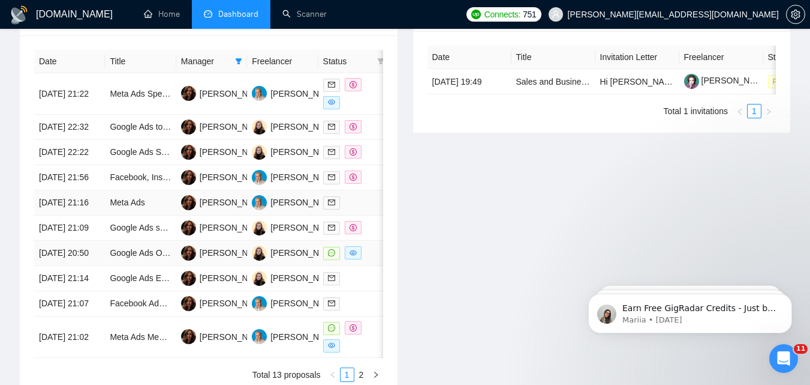
scroll to position [523, 0]
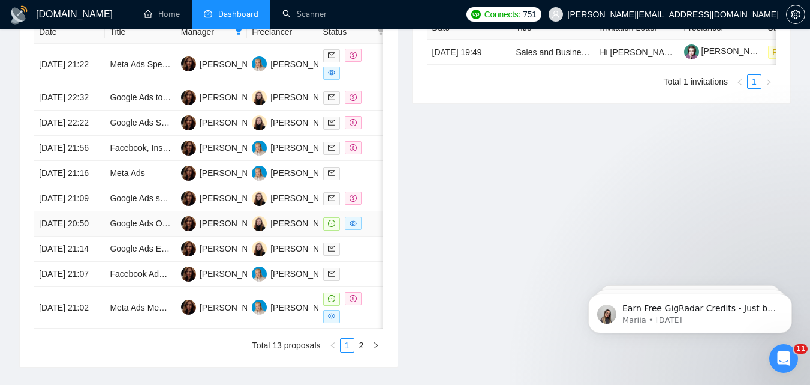
click at [367, 236] on td at bounding box center [354, 223] width 71 height 25
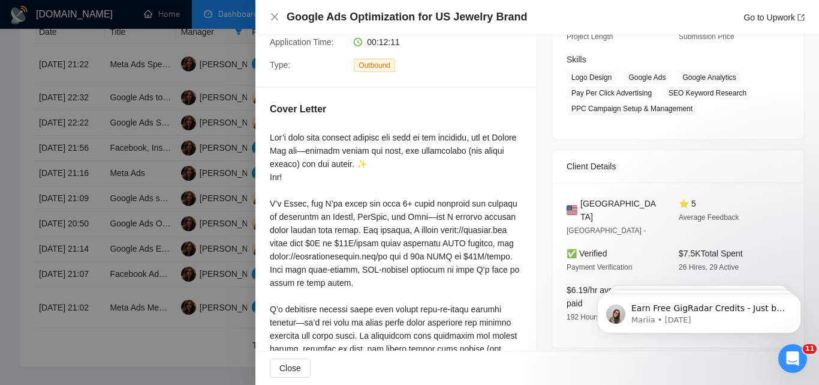
click at [135, 255] on div at bounding box center [409, 192] width 819 height 385
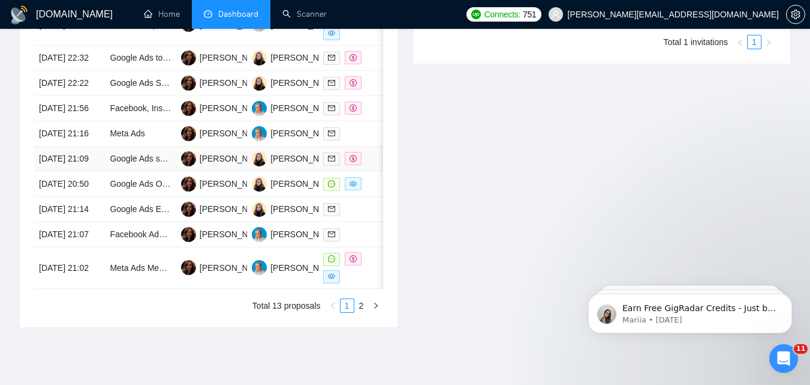
scroll to position [702, 0]
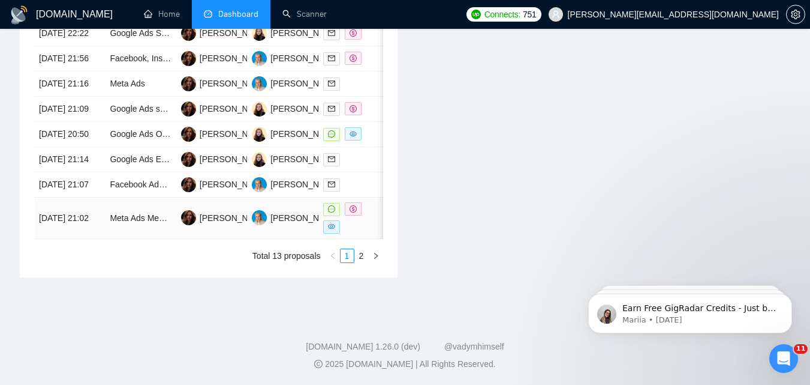
click at [366, 211] on div at bounding box center [353, 217] width 61 height 31
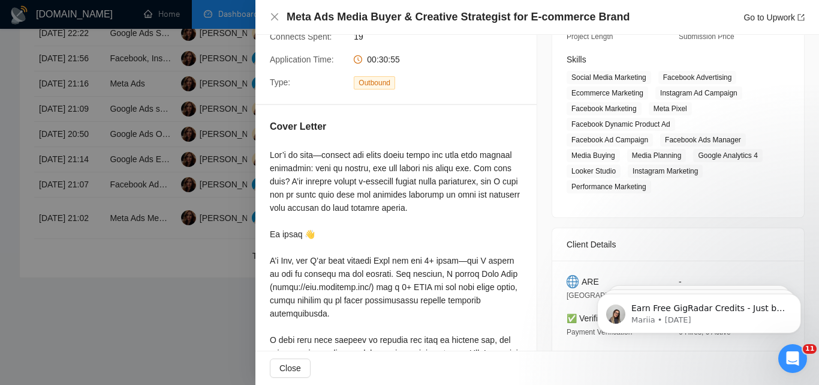
click at [181, 205] on div at bounding box center [409, 192] width 819 height 385
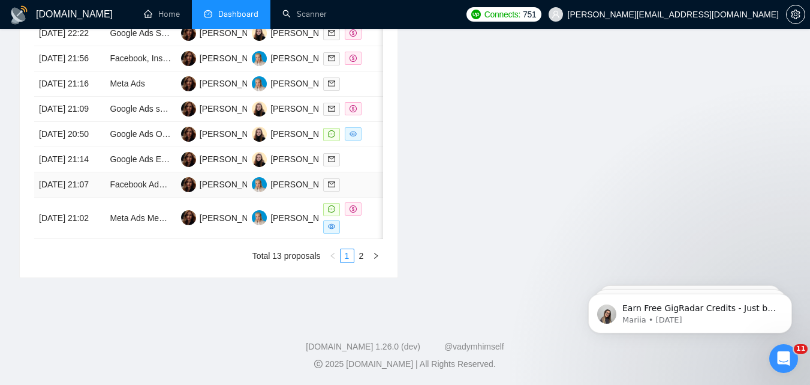
click at [369, 172] on td at bounding box center [354, 184] width 71 height 25
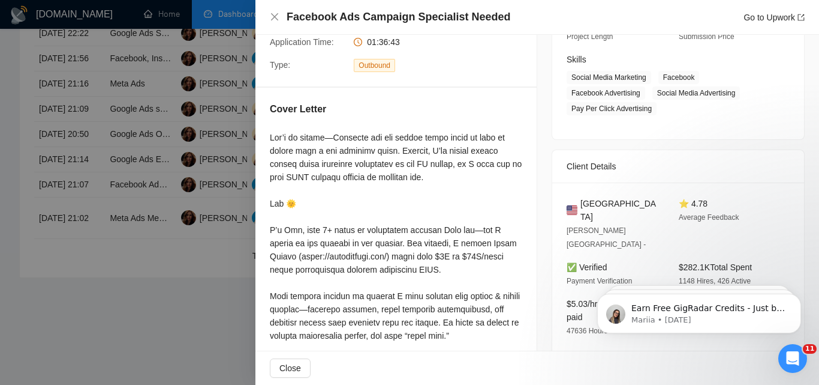
click at [132, 190] on div at bounding box center [409, 192] width 819 height 385
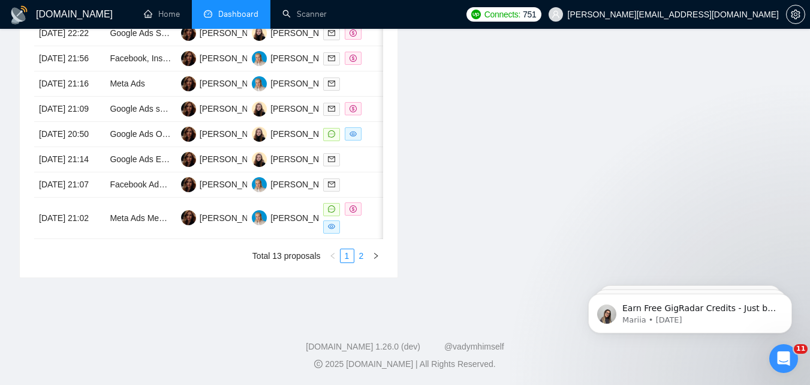
click at [358, 262] on link "2" at bounding box center [361, 255] width 13 height 13
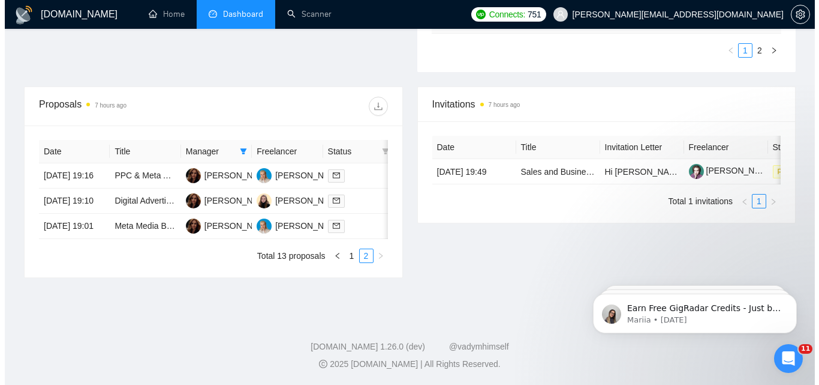
scroll to position [446, 0]
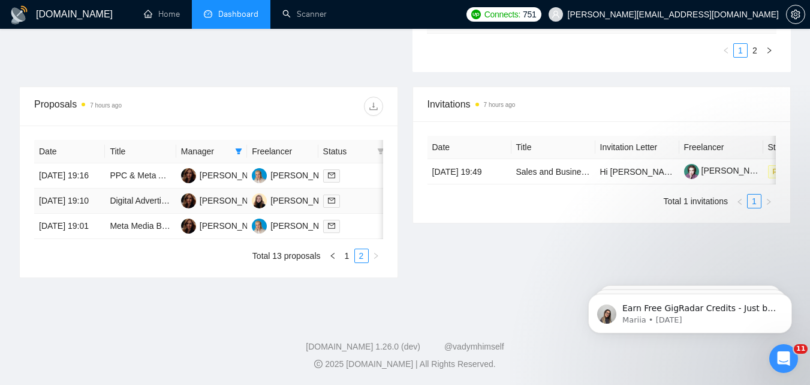
click at [367, 188] on td at bounding box center [354, 200] width 71 height 25
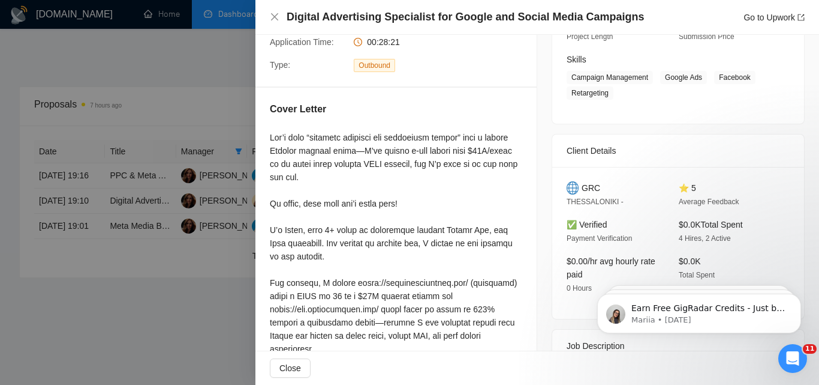
click at [151, 235] on div at bounding box center [409, 192] width 819 height 385
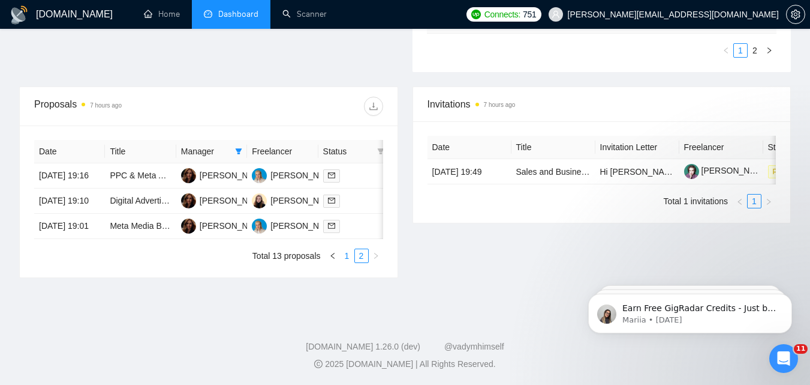
click at [349, 258] on link "1" at bounding box center [347, 255] width 13 height 13
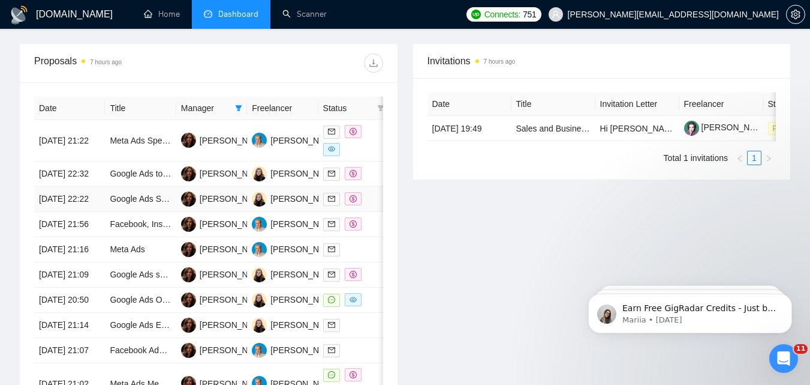
click at [375, 206] on div at bounding box center [353, 199] width 61 height 14
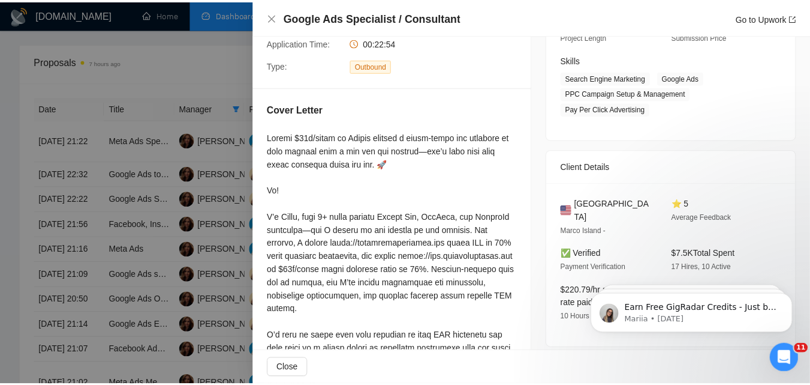
scroll to position [349, 0]
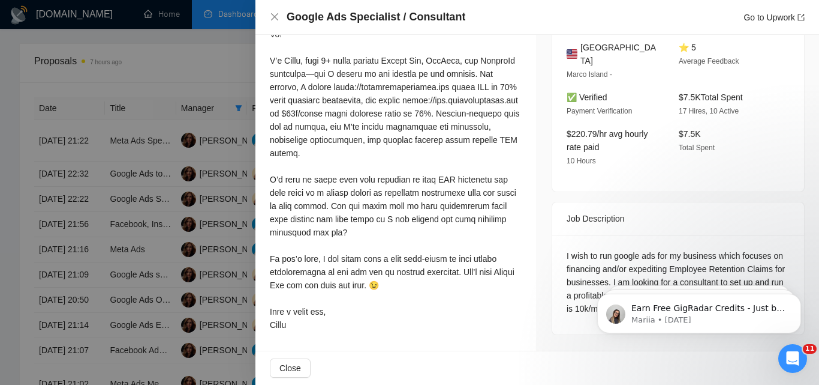
click at [205, 229] on div at bounding box center [409, 192] width 819 height 385
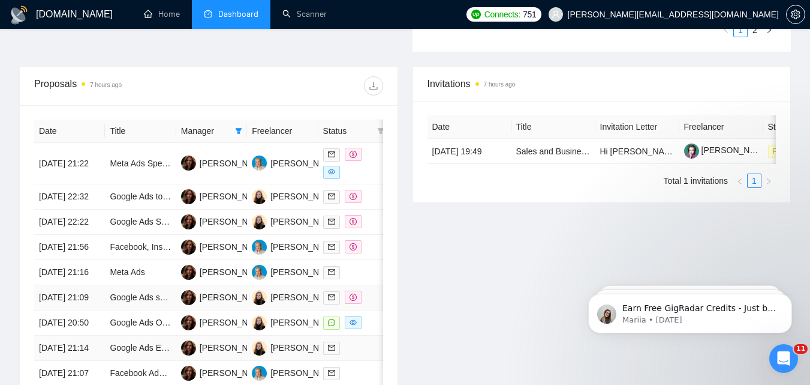
scroll to position [386, 0]
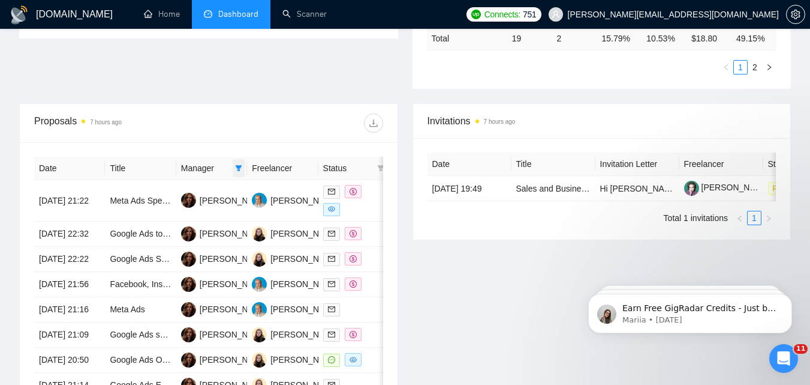
click at [235, 164] on span at bounding box center [239, 168] width 12 height 18
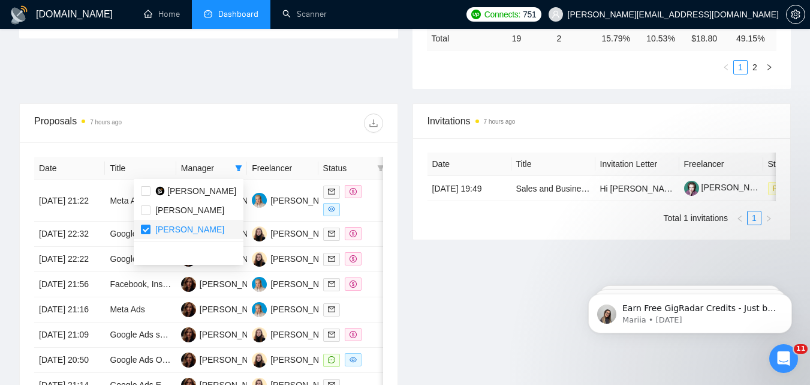
click at [139, 226] on li "[PERSON_NAME]" at bounding box center [189, 229] width 110 height 19
checkbox input "false"
click at [148, 188] on input "checkbox" at bounding box center [146, 191] width 10 height 10
checkbox input "true"
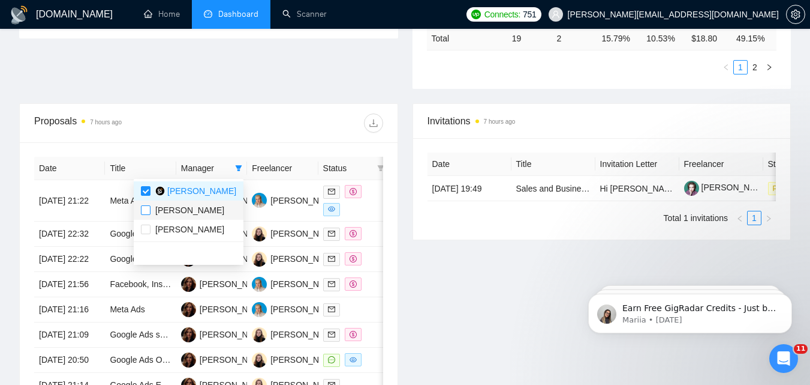
click at [148, 206] on input "checkbox" at bounding box center [146, 210] width 10 height 10
checkbox input "true"
click at [149, 230] on input "checkbox" at bounding box center [146, 229] width 10 height 10
checkbox input "true"
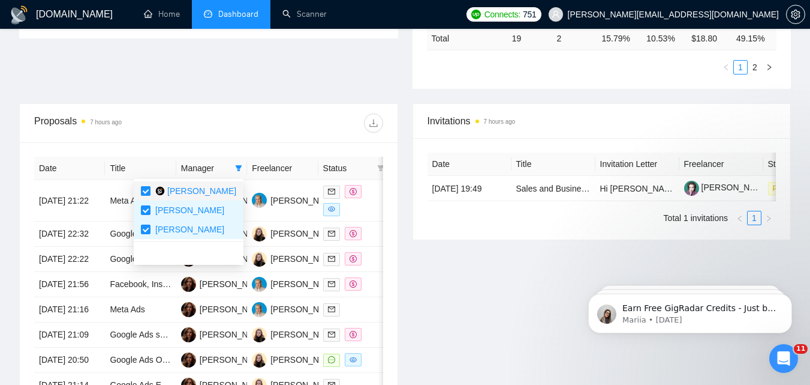
click at [148, 191] on input "checkbox" at bounding box center [146, 191] width 10 height 10
checkbox input "false"
click at [232, 115] on div at bounding box center [296, 122] width 175 height 19
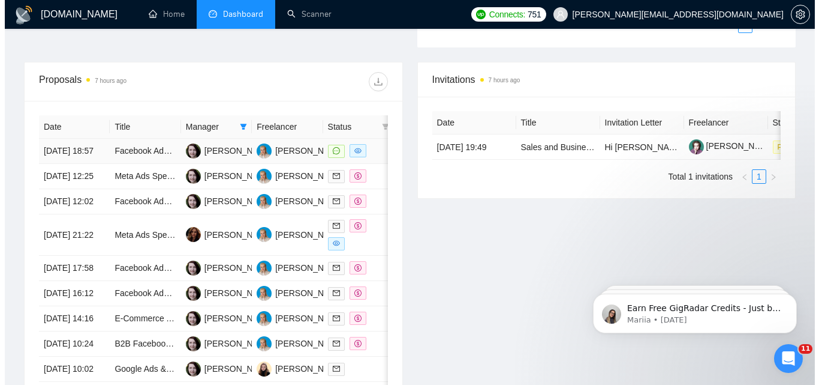
scroll to position [446, 0]
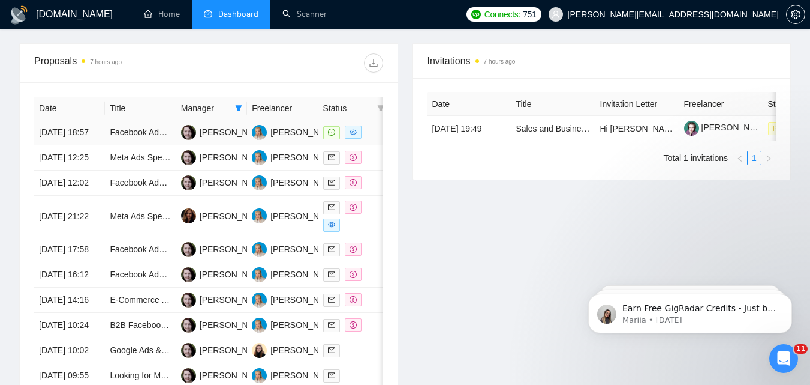
click at [376, 145] on td at bounding box center [354, 132] width 71 height 25
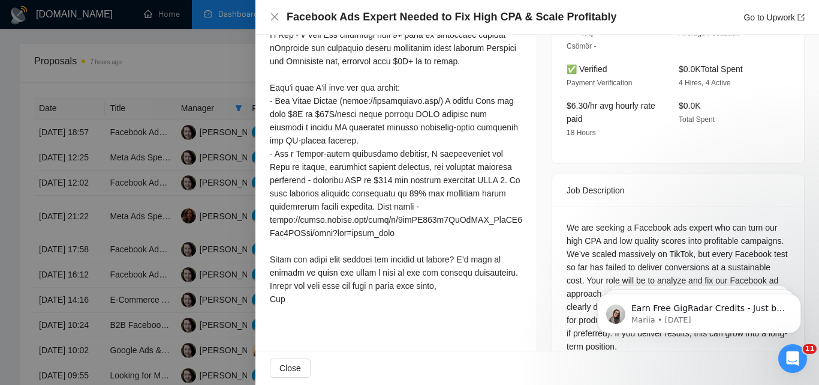
scroll to position [368, 0]
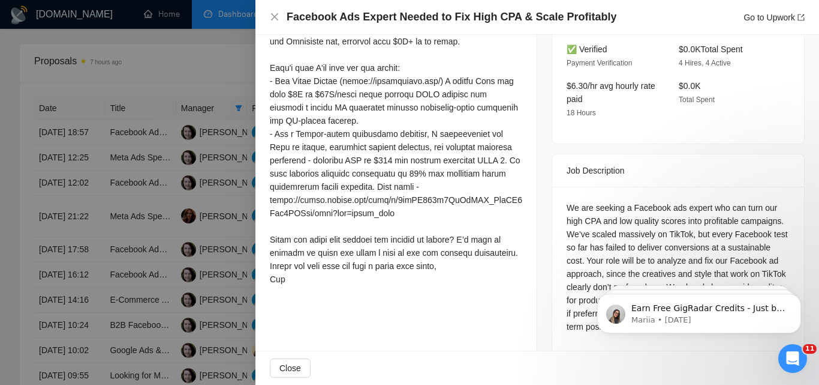
click at [194, 225] on div at bounding box center [409, 192] width 819 height 385
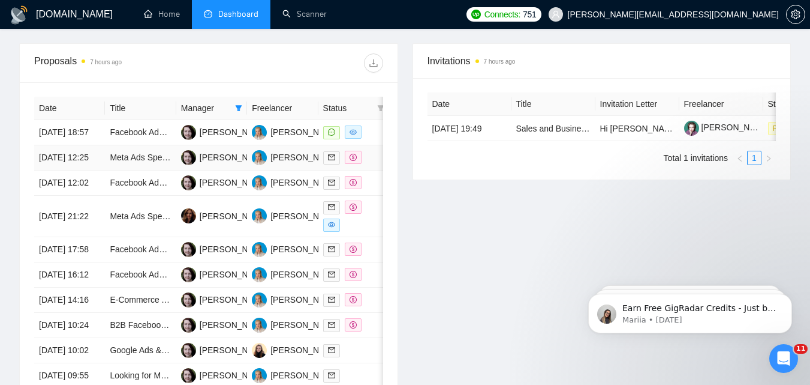
click at [374, 164] on div at bounding box center [353, 158] width 61 height 14
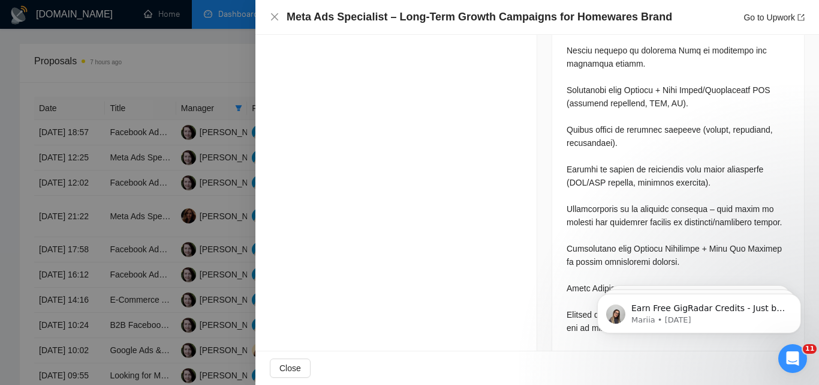
scroll to position [968, 0]
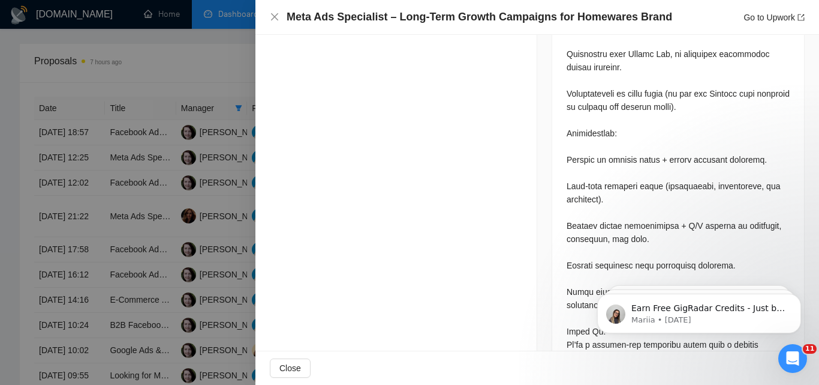
click at [99, 206] on div at bounding box center [409, 192] width 819 height 385
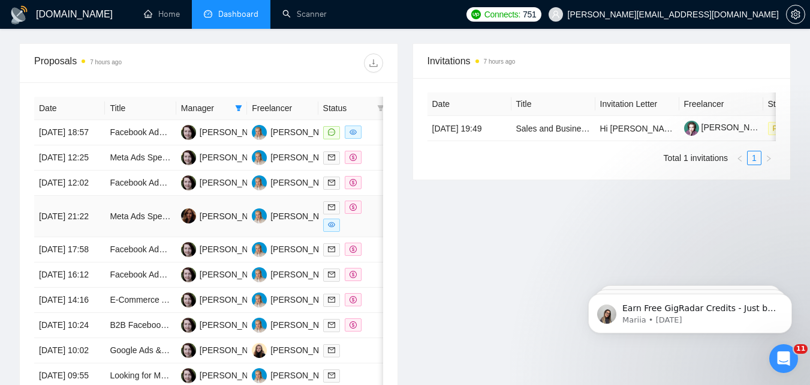
click at [370, 232] on div at bounding box center [353, 215] width 61 height 31
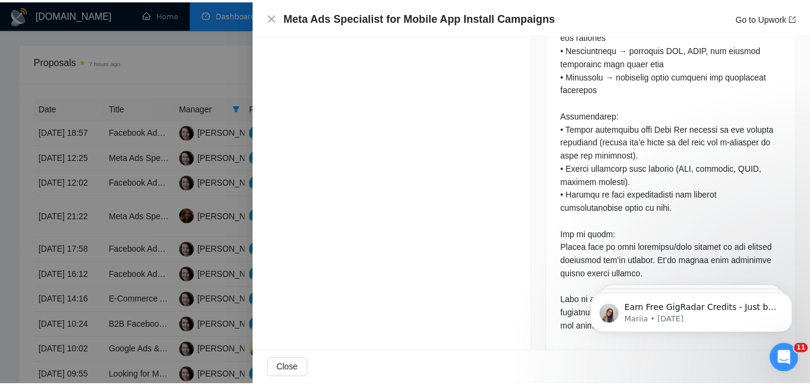
scroll to position [492, 0]
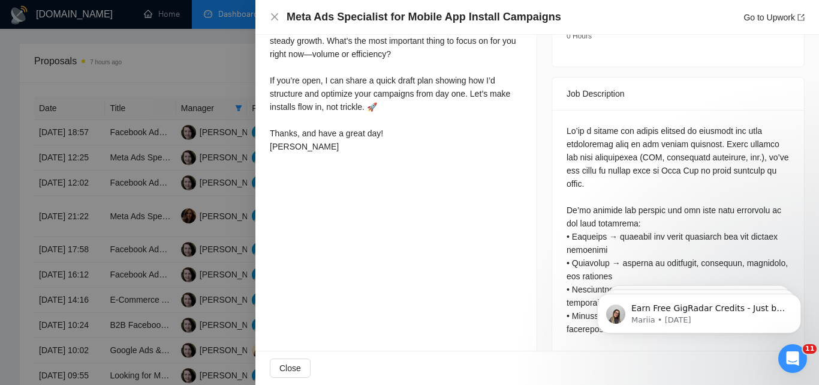
click at [166, 208] on div at bounding box center [409, 192] width 819 height 385
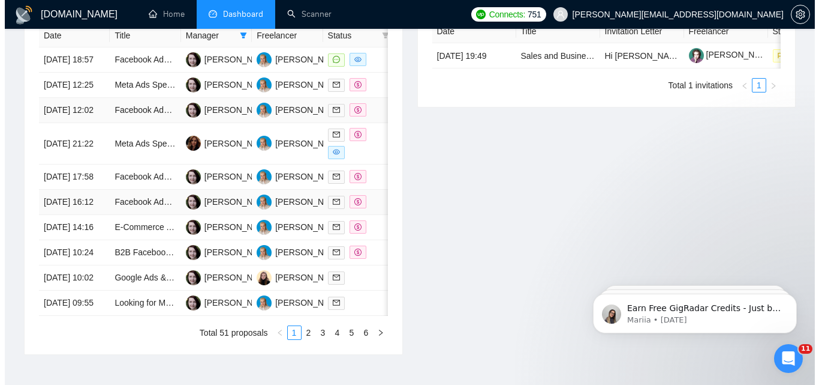
scroll to position [566, 0]
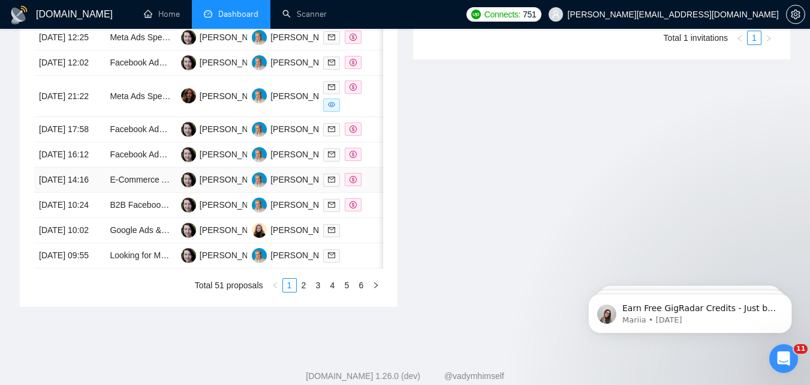
click at [376, 193] on td at bounding box center [354, 179] width 71 height 25
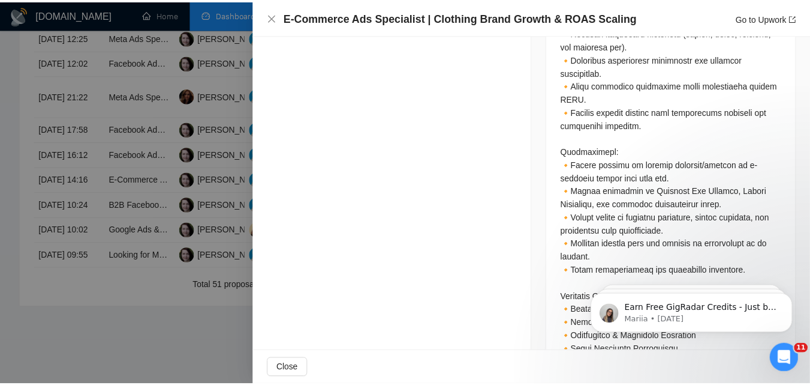
scroll to position [972, 0]
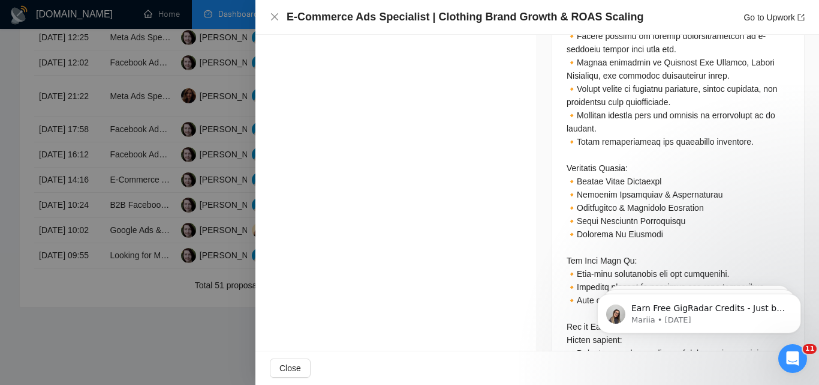
click at [134, 203] on div at bounding box center [409, 192] width 819 height 385
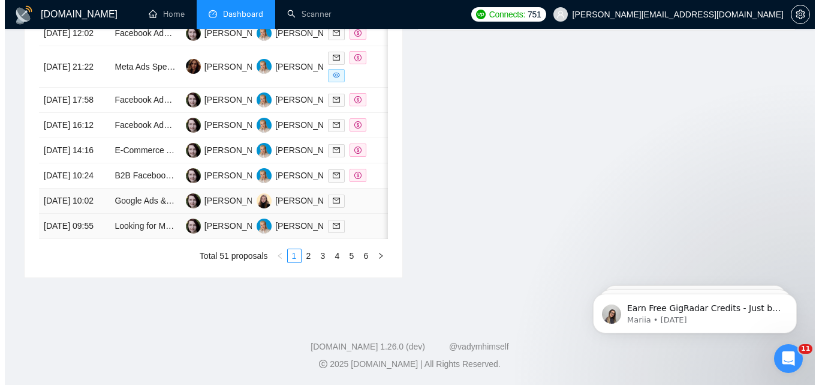
scroll to position [686, 0]
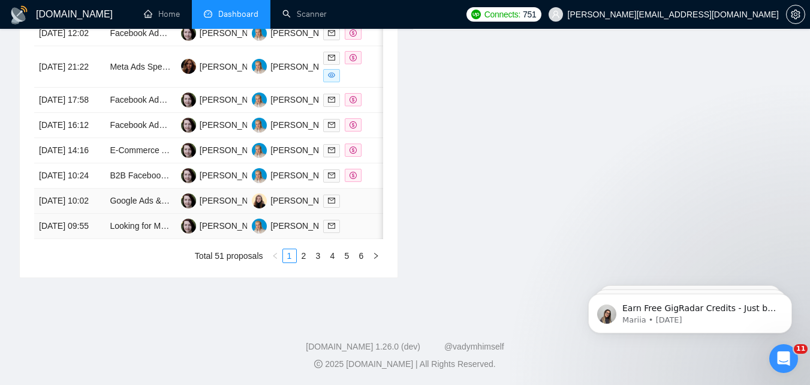
click at [368, 201] on div at bounding box center [353, 201] width 61 height 14
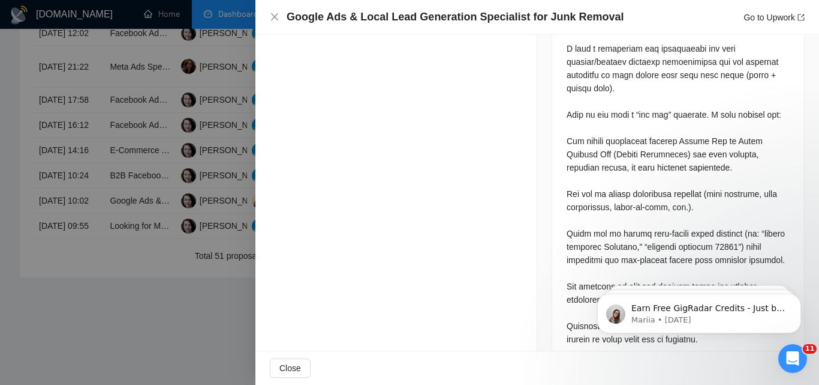
scroll to position [672, 0]
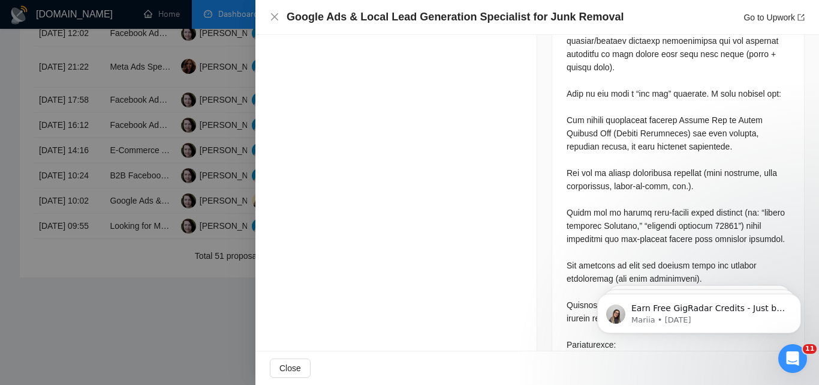
click at [128, 230] on div at bounding box center [409, 192] width 819 height 385
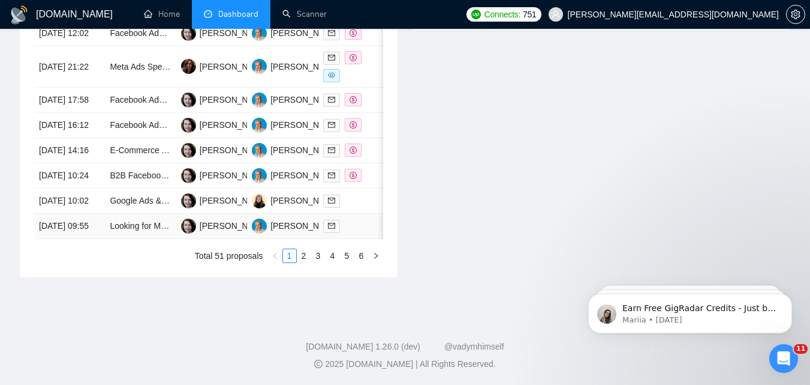
click at [353, 218] on td at bounding box center [354, 226] width 71 height 25
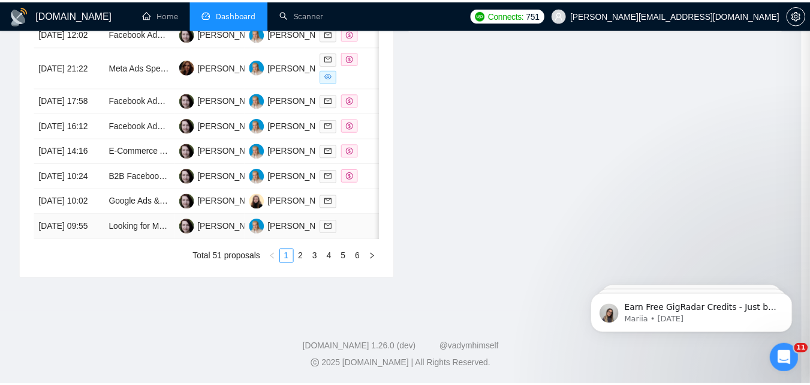
scroll to position [368, 0]
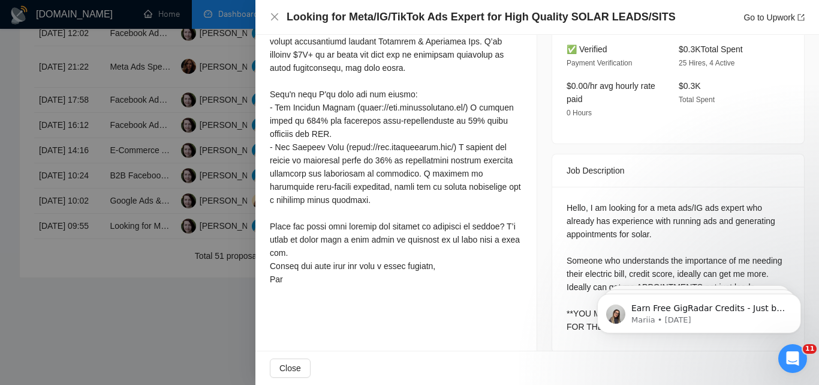
click at [154, 240] on div at bounding box center [409, 192] width 819 height 385
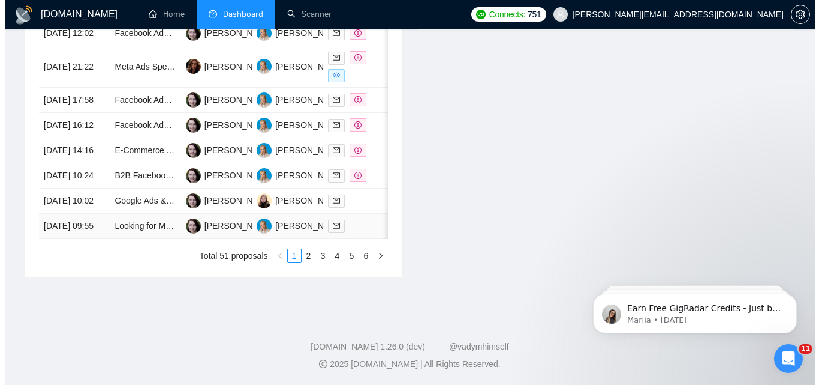
scroll to position [626, 0]
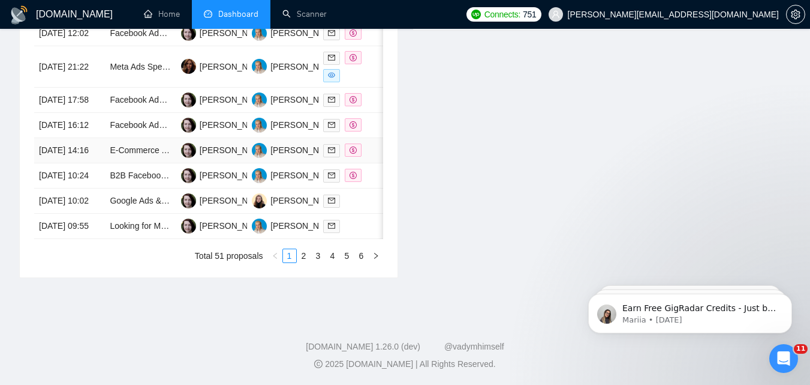
click at [379, 163] on td at bounding box center [354, 150] width 71 height 25
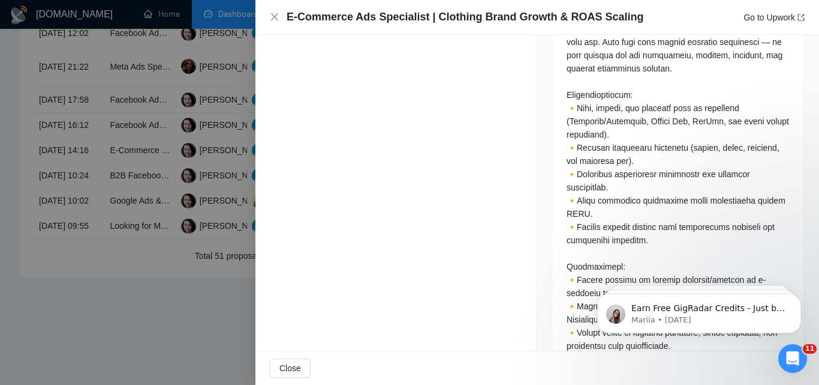
scroll to position [1051, 0]
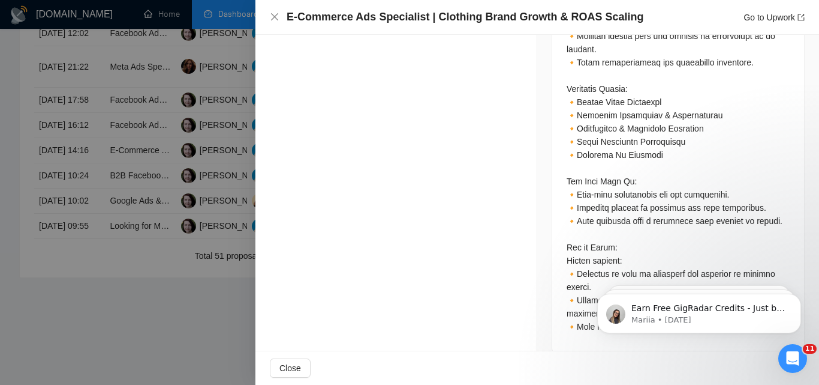
click at [218, 196] on div at bounding box center [409, 192] width 819 height 385
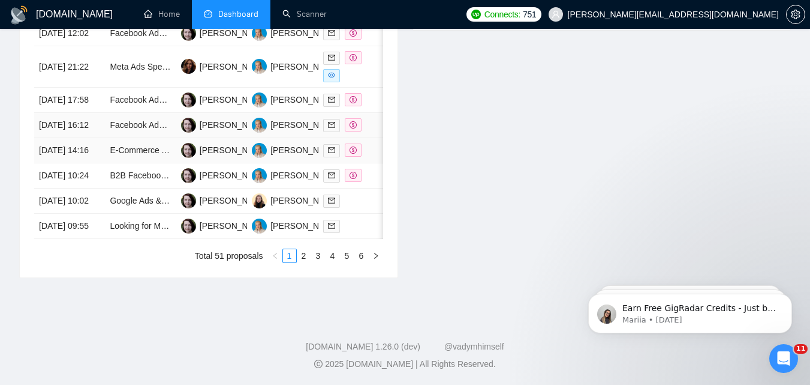
click at [374, 138] on td at bounding box center [354, 125] width 71 height 25
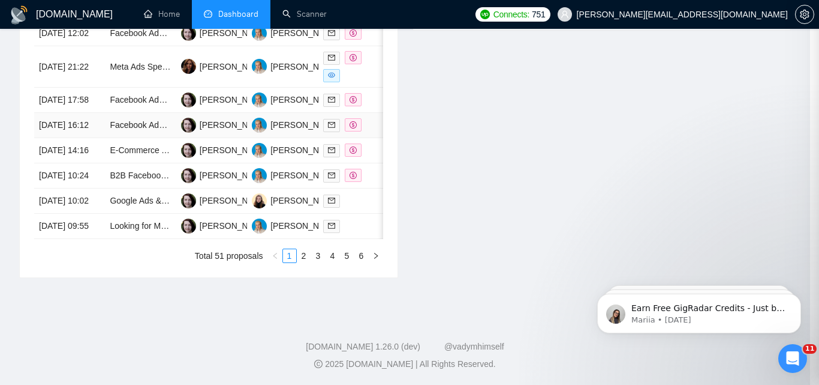
scroll to position [461, 0]
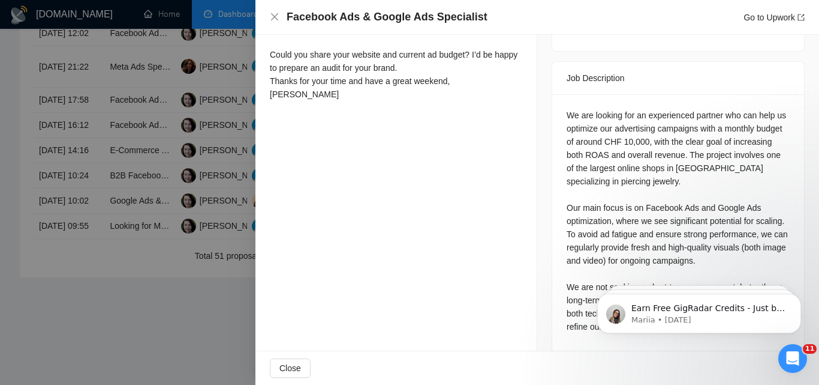
click at [163, 204] on div at bounding box center [409, 192] width 819 height 385
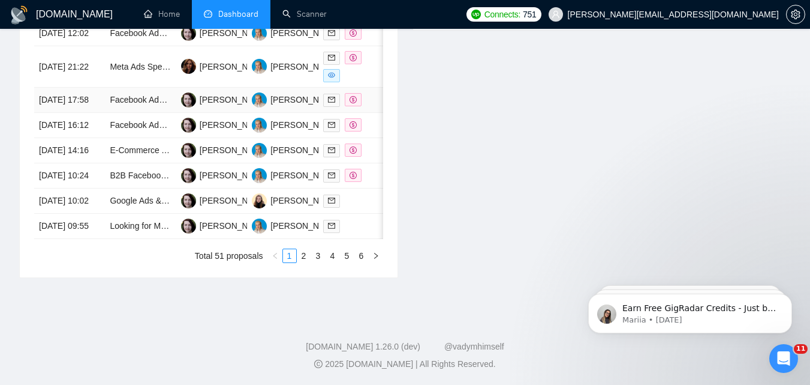
click at [382, 107] on div at bounding box center [353, 100] width 61 height 14
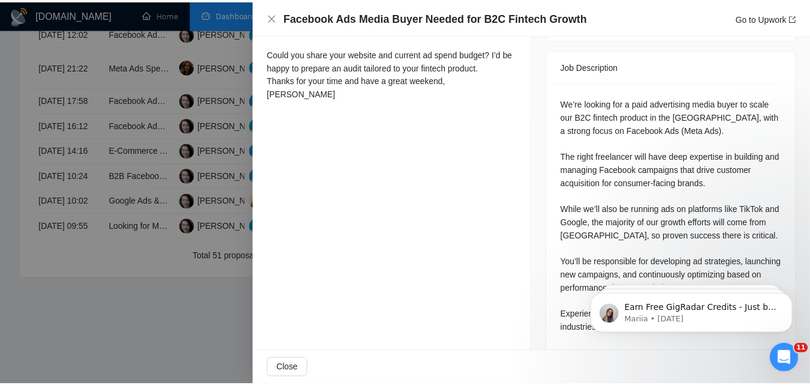
scroll to position [490, 0]
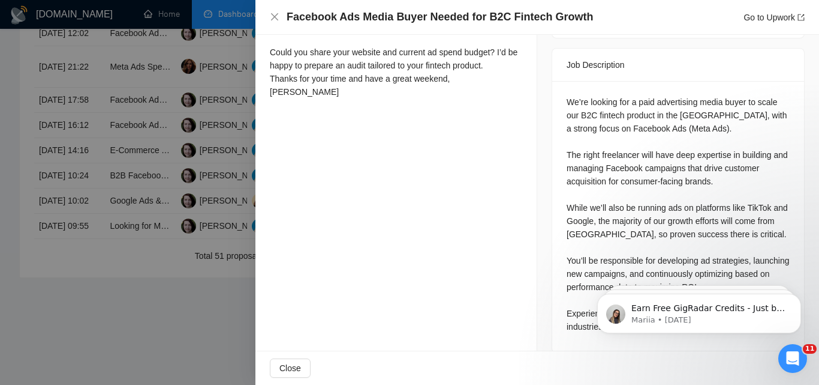
click at [128, 215] on div at bounding box center [409, 192] width 819 height 385
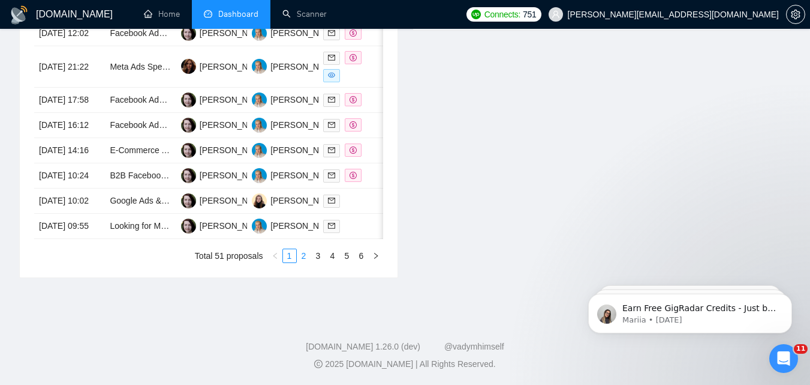
click at [305, 262] on link "2" at bounding box center [304, 255] width 13 height 13
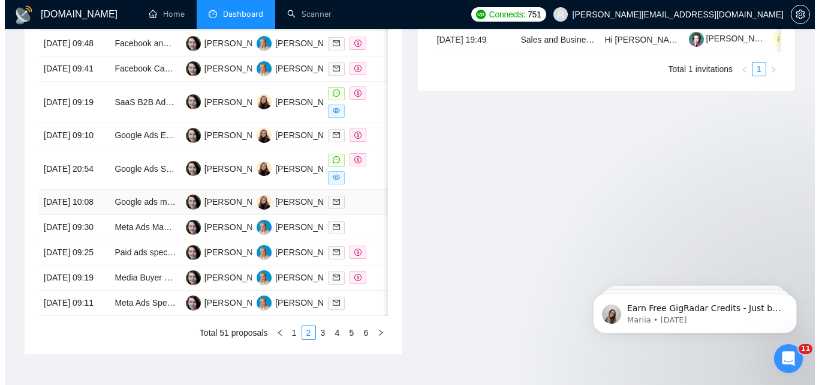
scroll to position [506, 0]
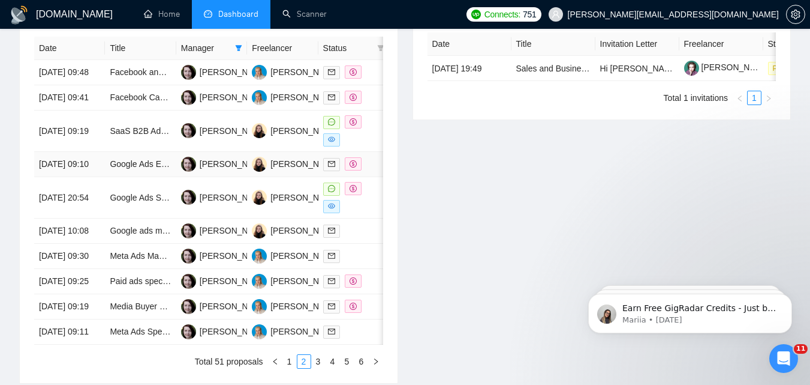
click at [374, 171] on div at bounding box center [353, 164] width 61 height 14
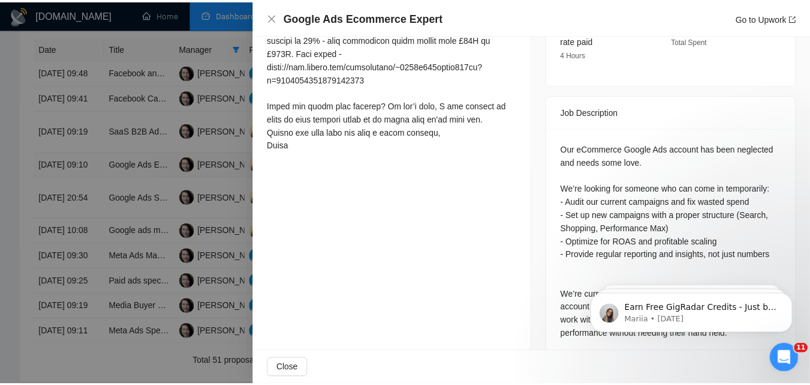
scroll to position [497, 0]
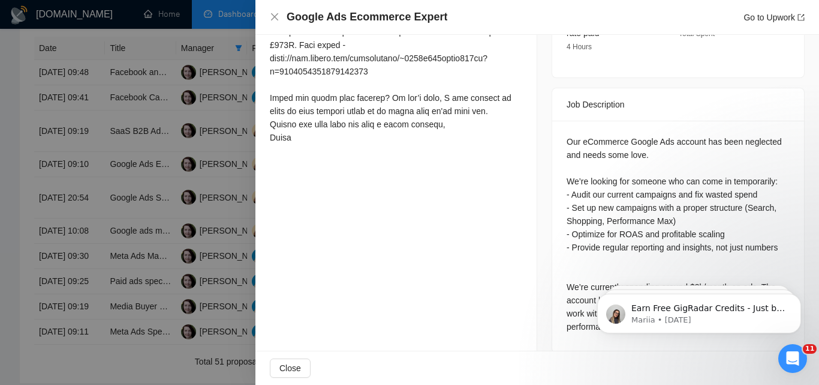
click at [200, 218] on div at bounding box center [409, 192] width 819 height 385
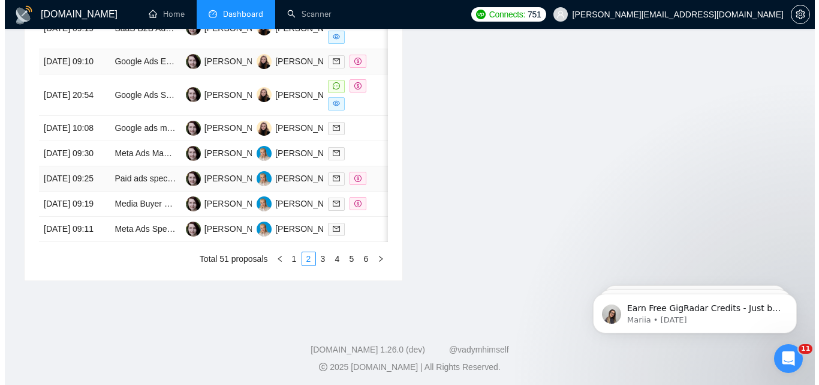
scroll to position [626, 0]
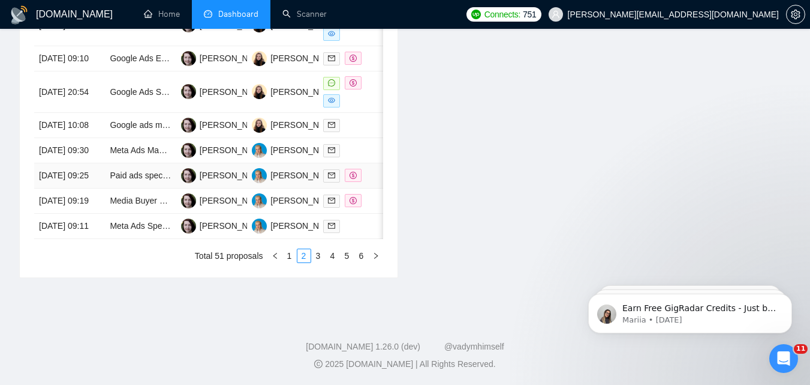
click at [367, 182] on div at bounding box center [353, 176] width 61 height 14
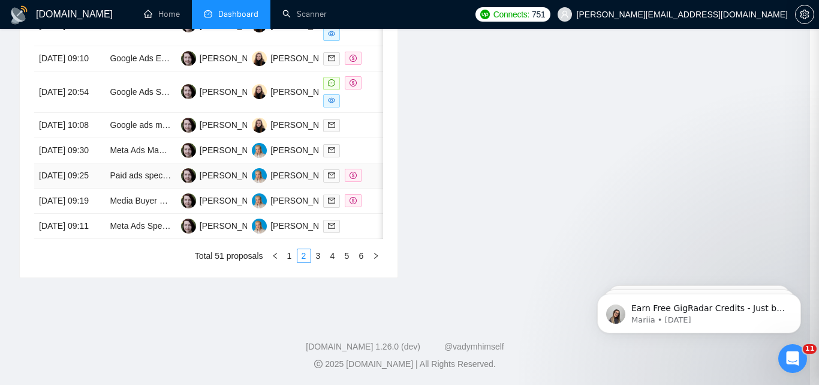
scroll to position [384, 0]
